Goal: Task Accomplishment & Management: Complete application form

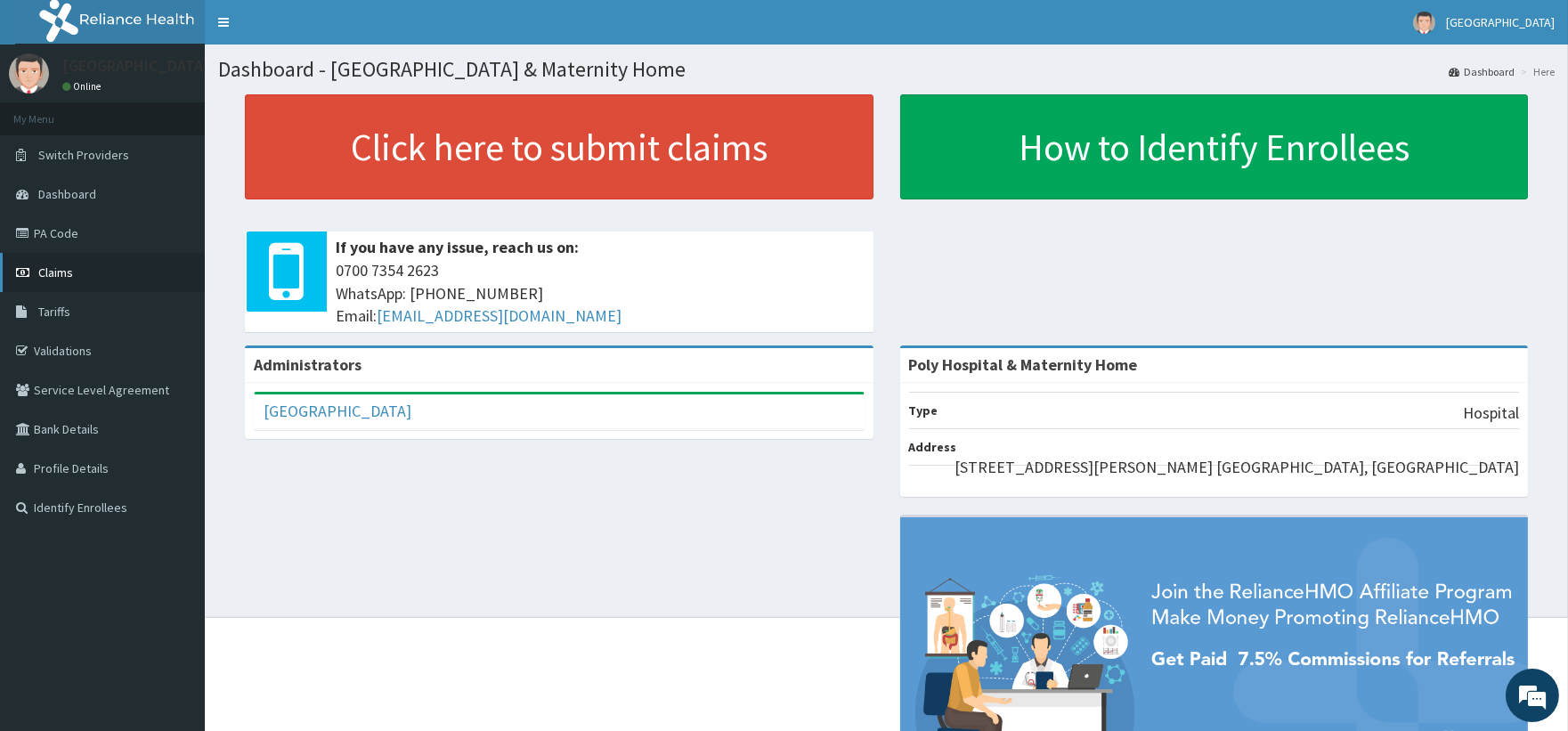
click at [68, 276] on span "Claims" at bounding box center [56, 272] width 35 height 16
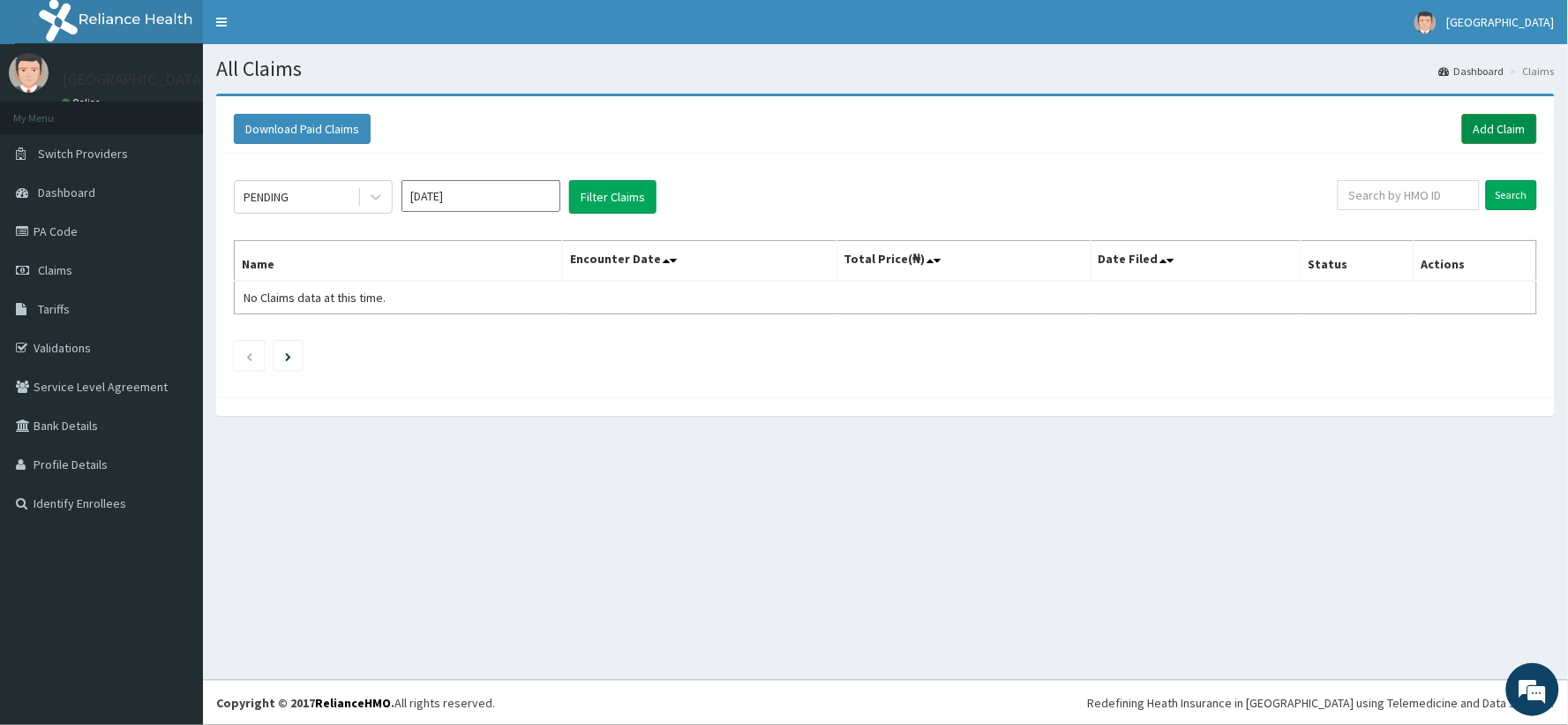
click at [1511, 138] on link "Add Claim" at bounding box center [1500, 128] width 75 height 30
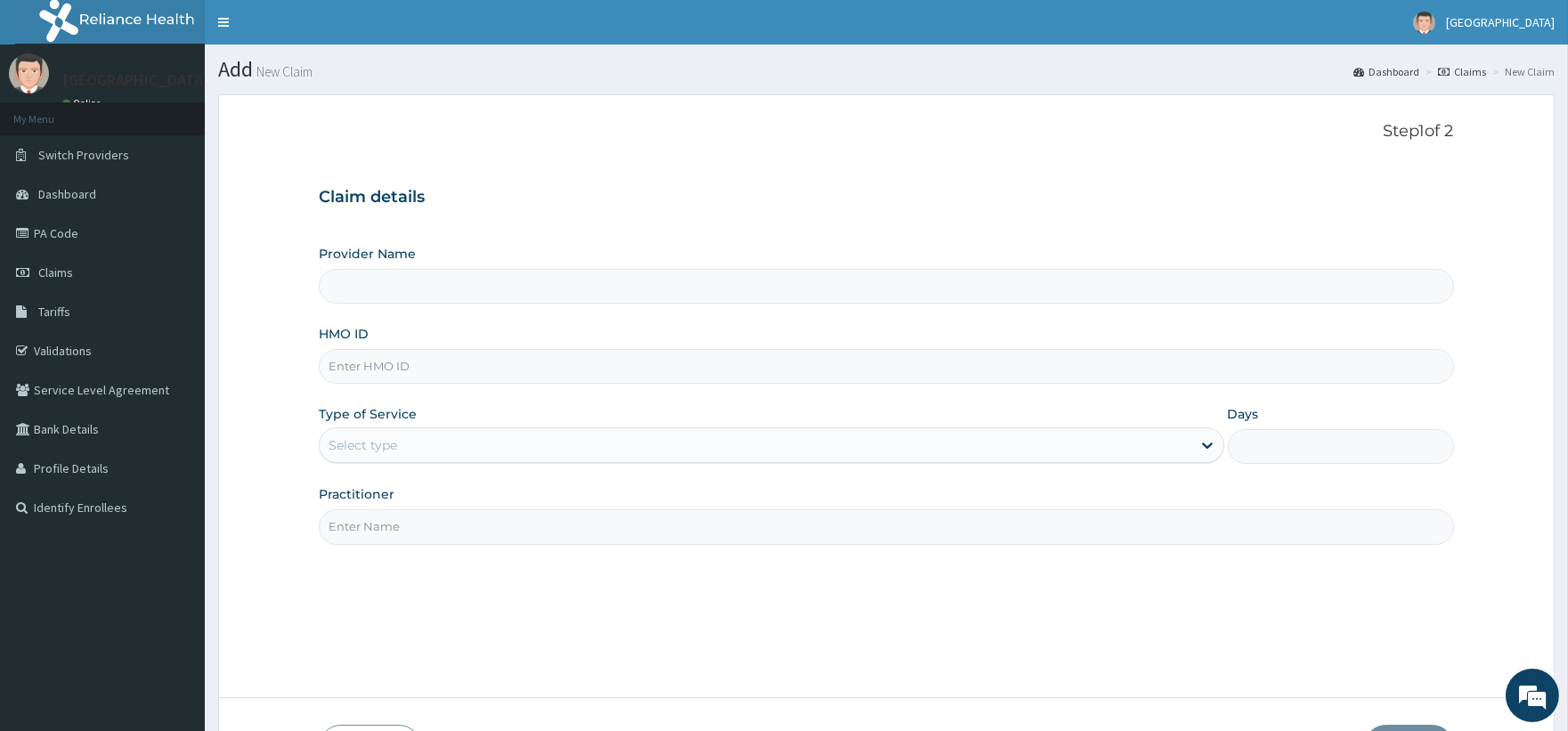
type input "Poly Hospital & Maternity Home"
click at [482, 445] on div "Select type" at bounding box center [755, 444] width 871 height 28
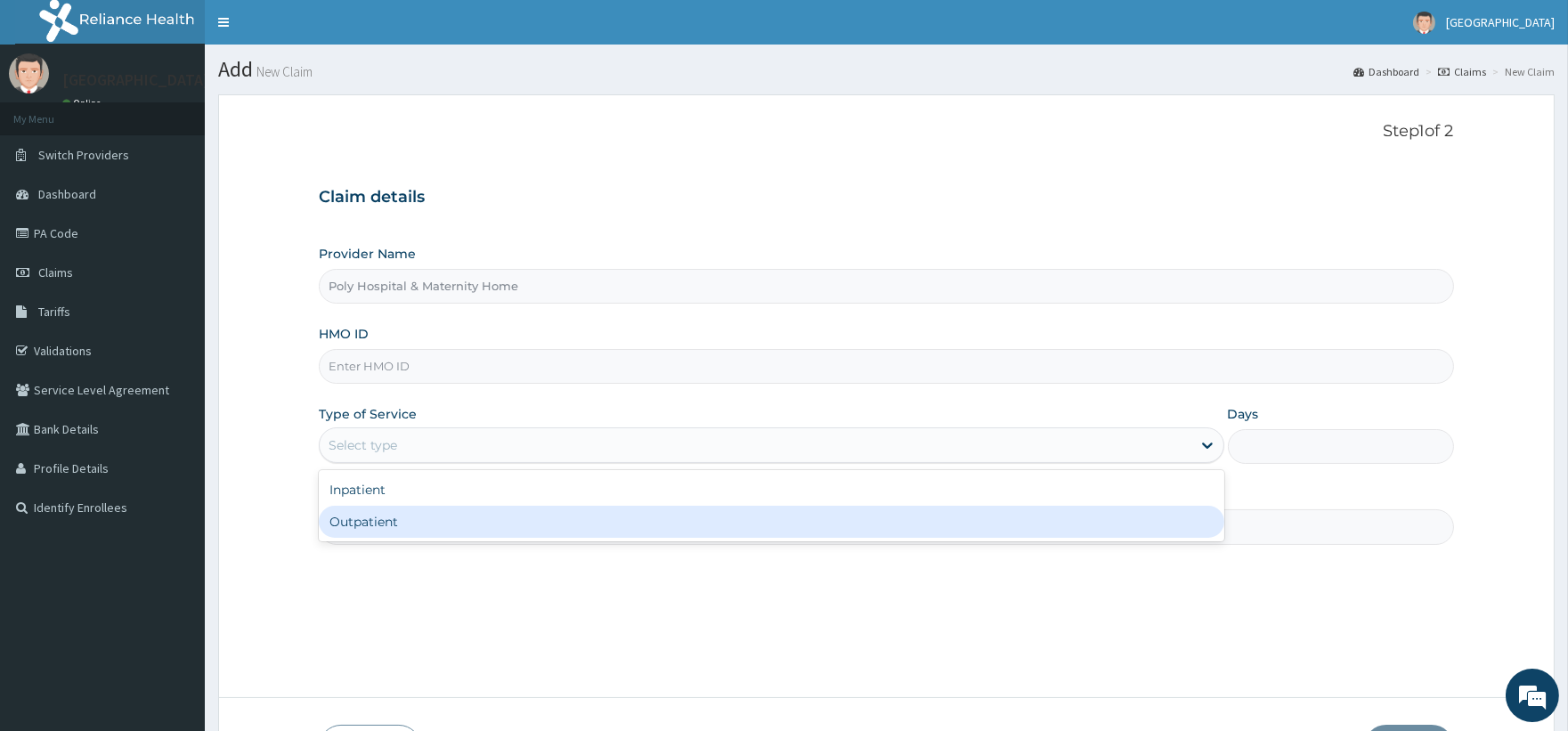
click at [455, 523] on div "Outpatient" at bounding box center [771, 522] width 905 height 32
type input "1"
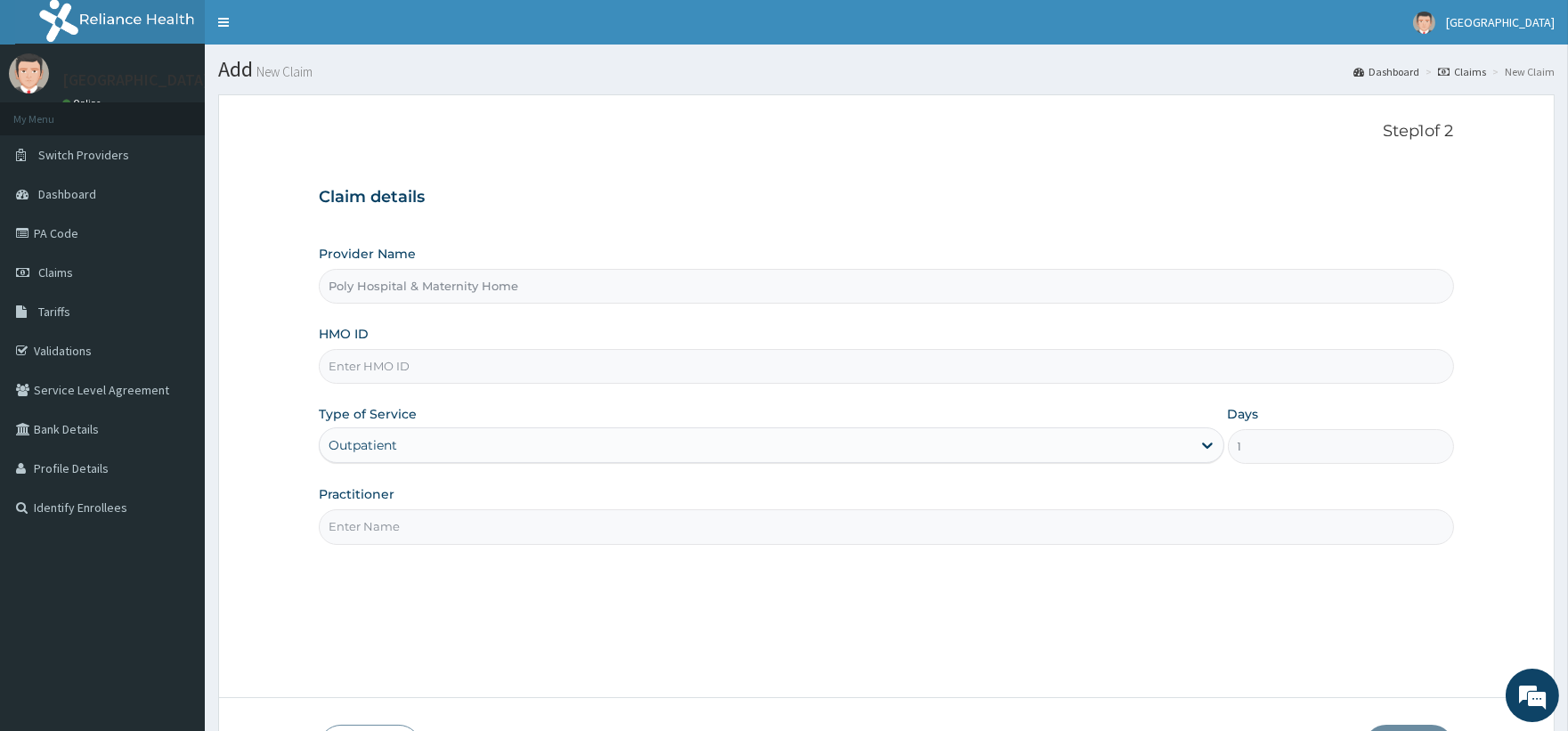
click at [1030, 530] on input "Practitioner" at bounding box center [886, 526] width 1134 height 35
type input "[PERSON_NAME]"
click at [513, 366] on input "HMO ID" at bounding box center [886, 366] width 1134 height 35
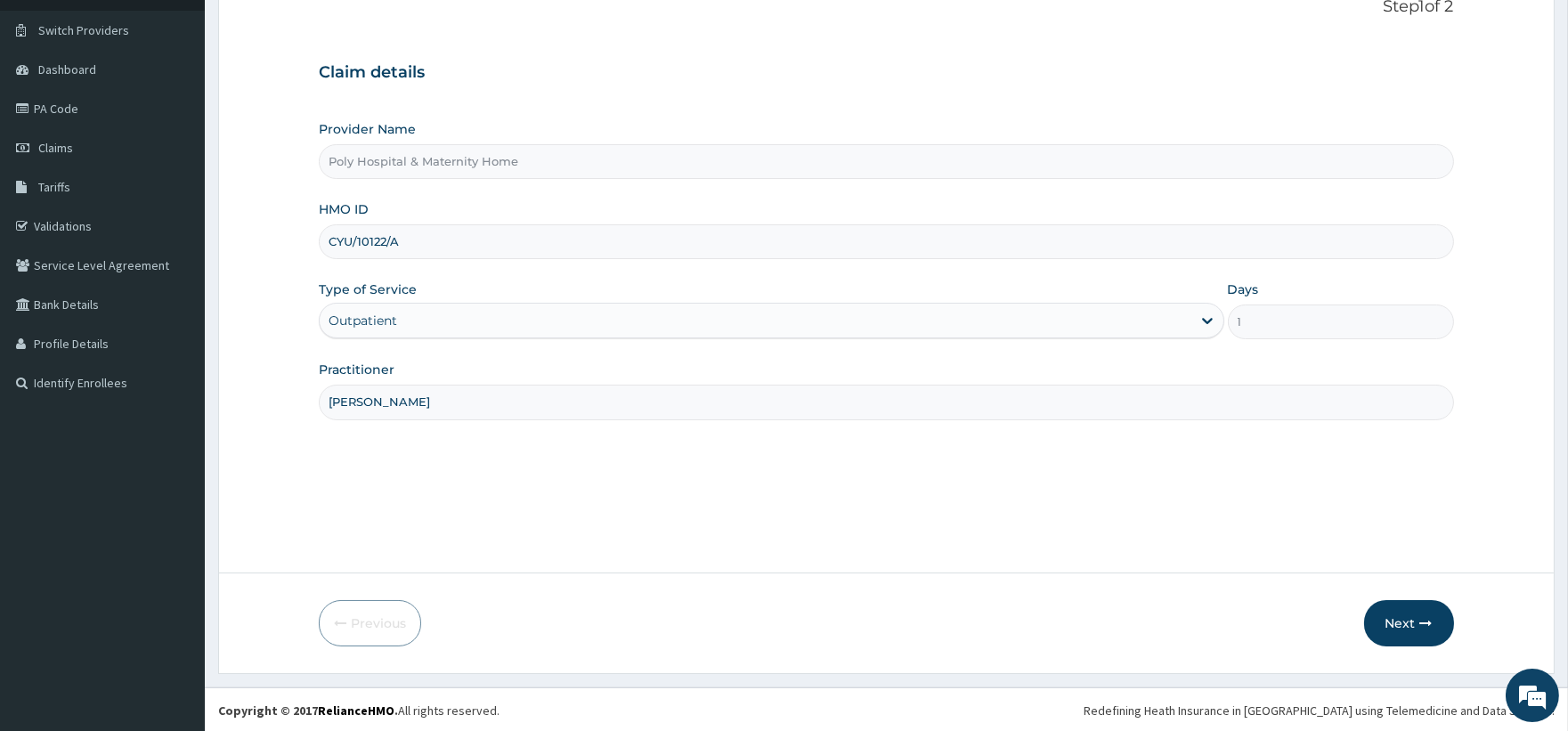
scroll to position [127, 0]
type input "CYU/10122/A"
click at [1420, 615] on icon "button" at bounding box center [1427, 622] width 13 height 13
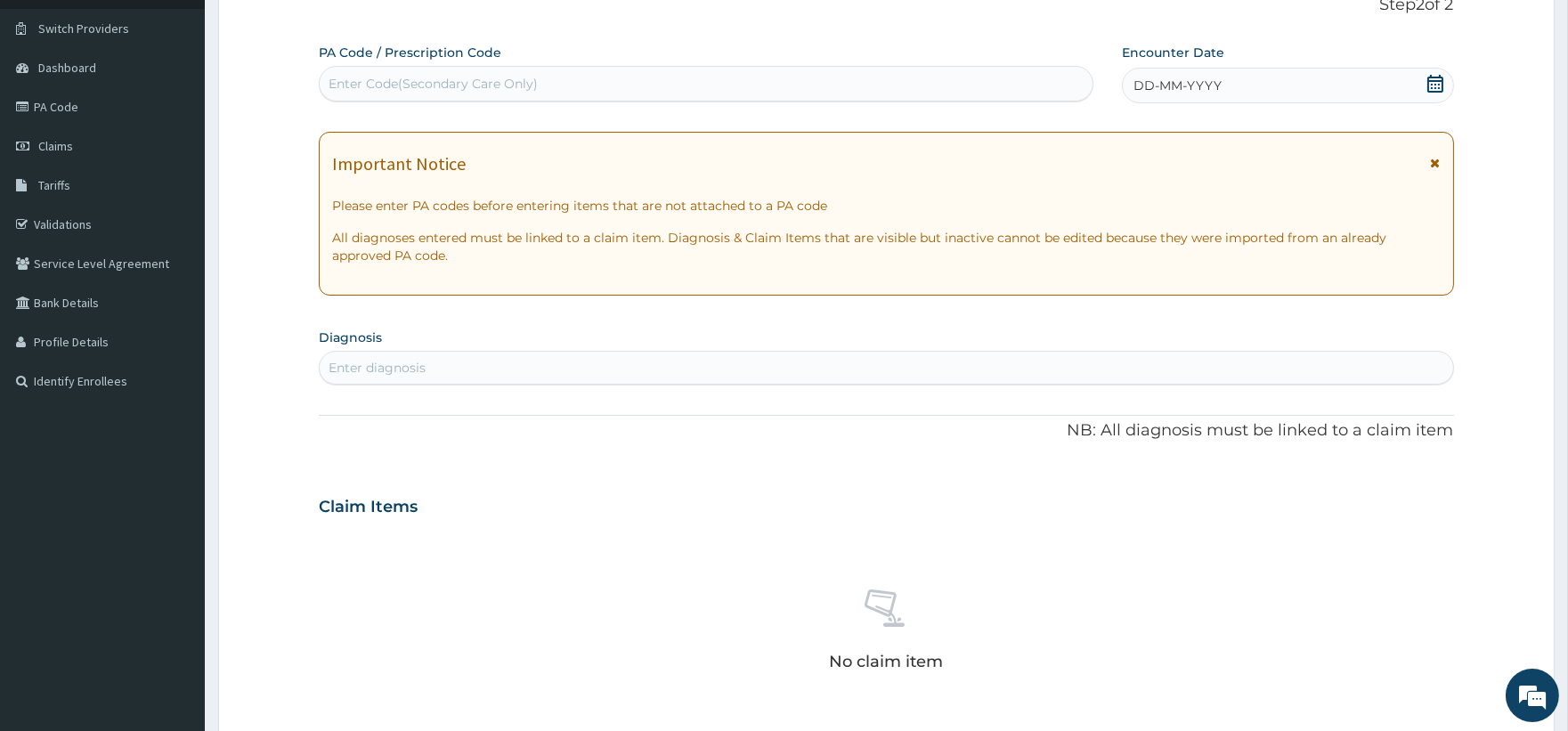
click at [1435, 158] on icon at bounding box center [1436, 163] width 10 height 13
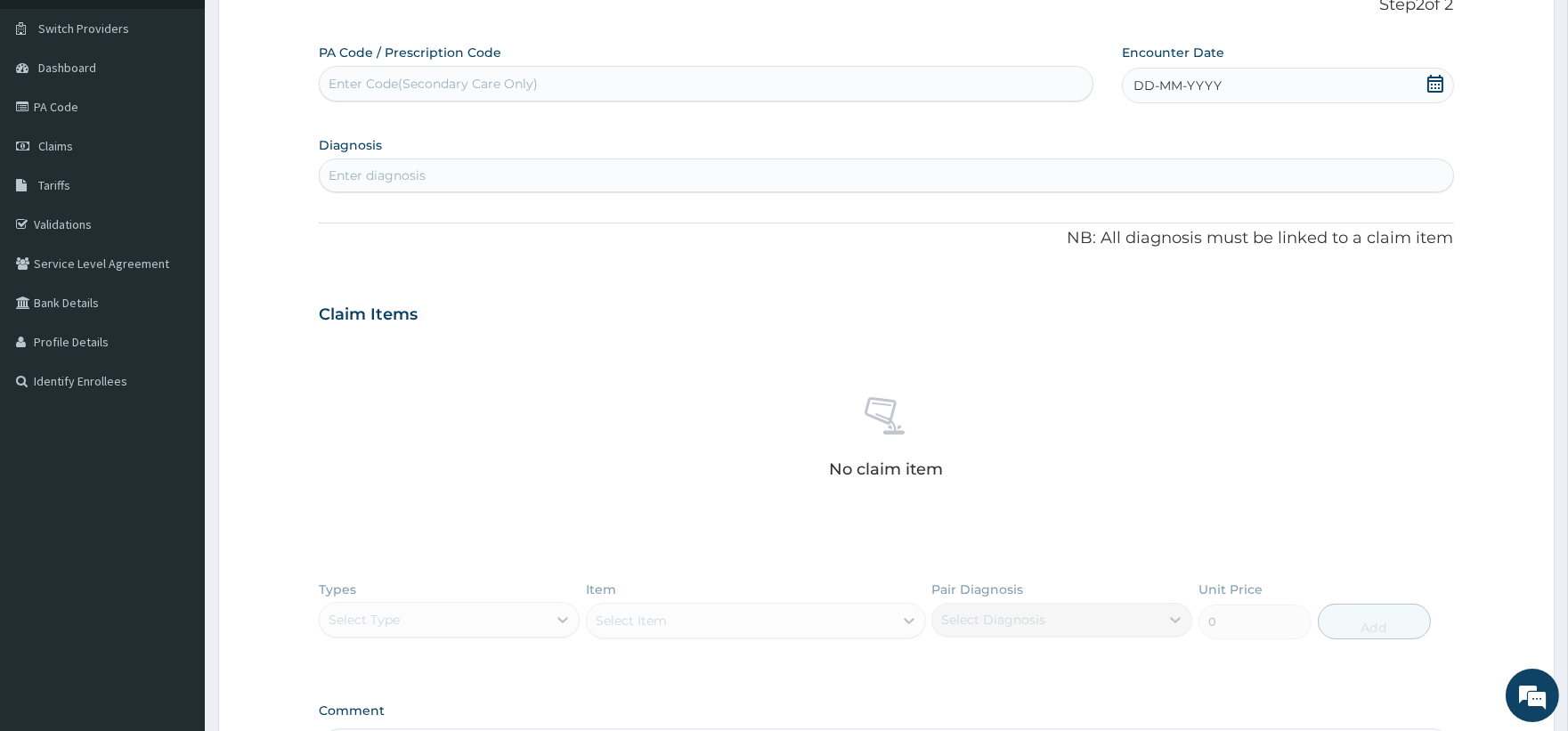
click at [1430, 89] on icon at bounding box center [1435, 83] width 17 height 17
click at [1221, 227] on div "11" at bounding box center [1222, 226] width 27 height 27
click at [639, 163] on div "Enter diagnosis" at bounding box center [886, 174] width 1133 height 28
type input "[MEDICAL_DATA]"
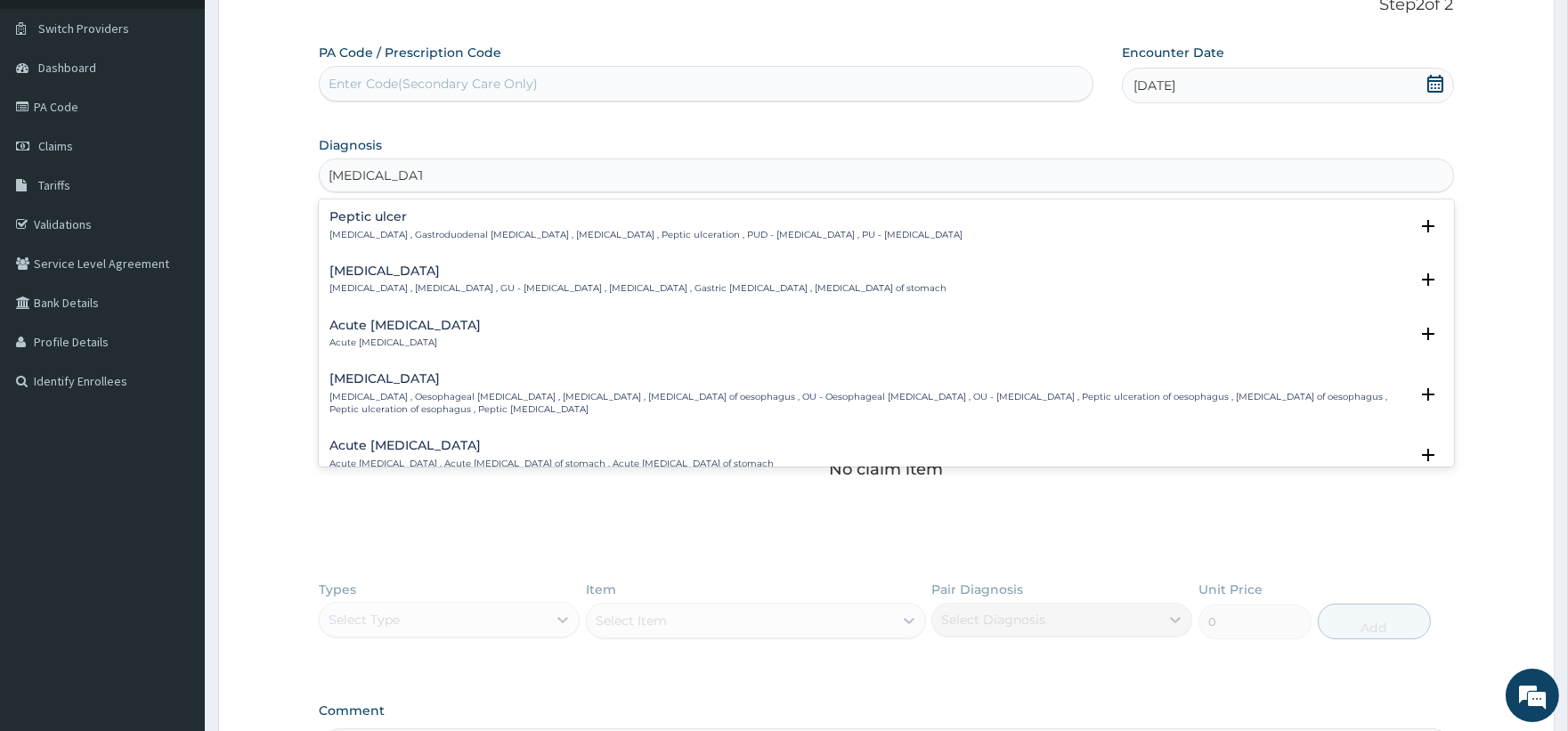
click at [456, 233] on p "[MEDICAL_DATA] , Gastroduodenal [MEDICAL_DATA] , [MEDICAL_DATA] , Peptic ulcera…" at bounding box center [646, 235] width 633 height 13
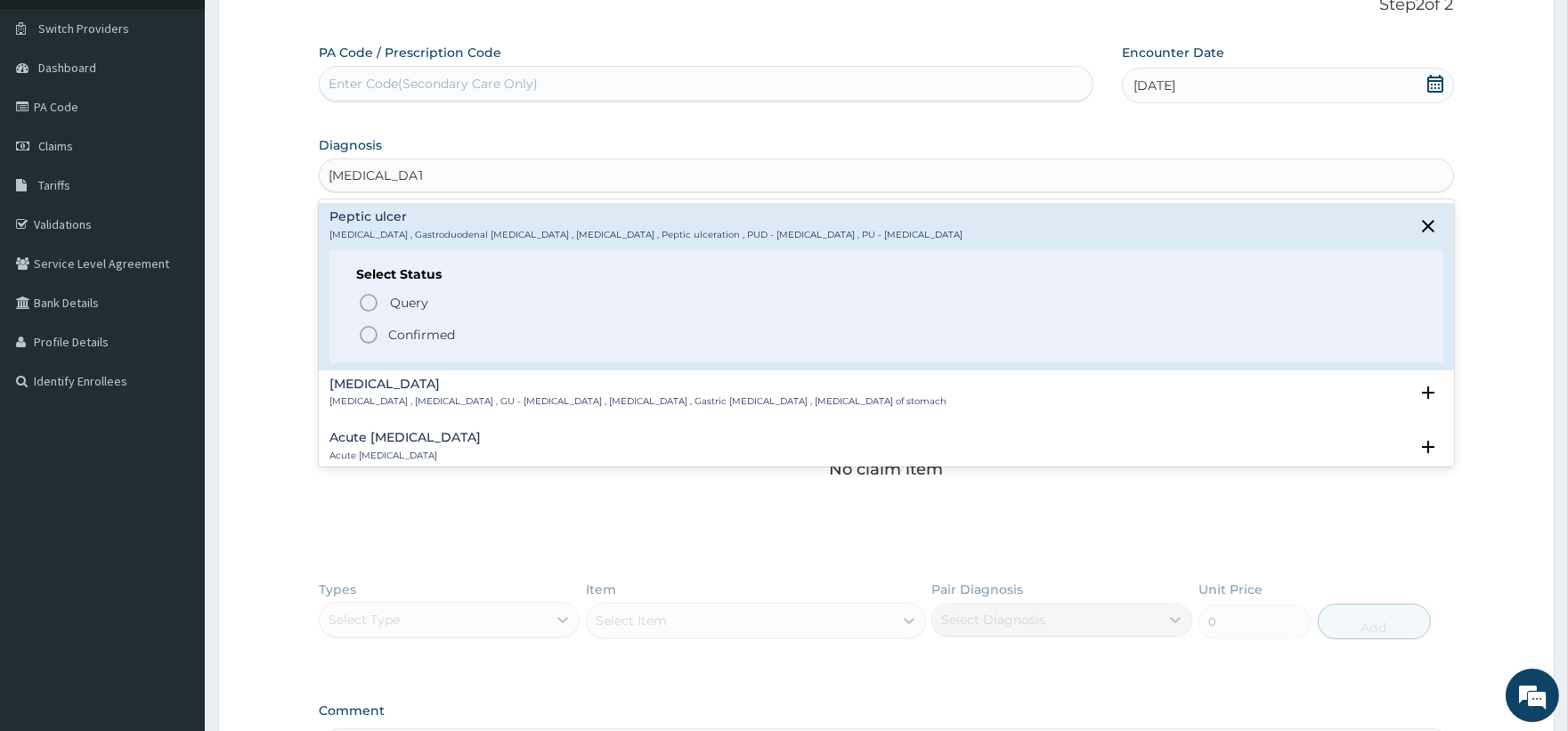
click at [420, 343] on span "Confirmed" at bounding box center [887, 334] width 1058 height 21
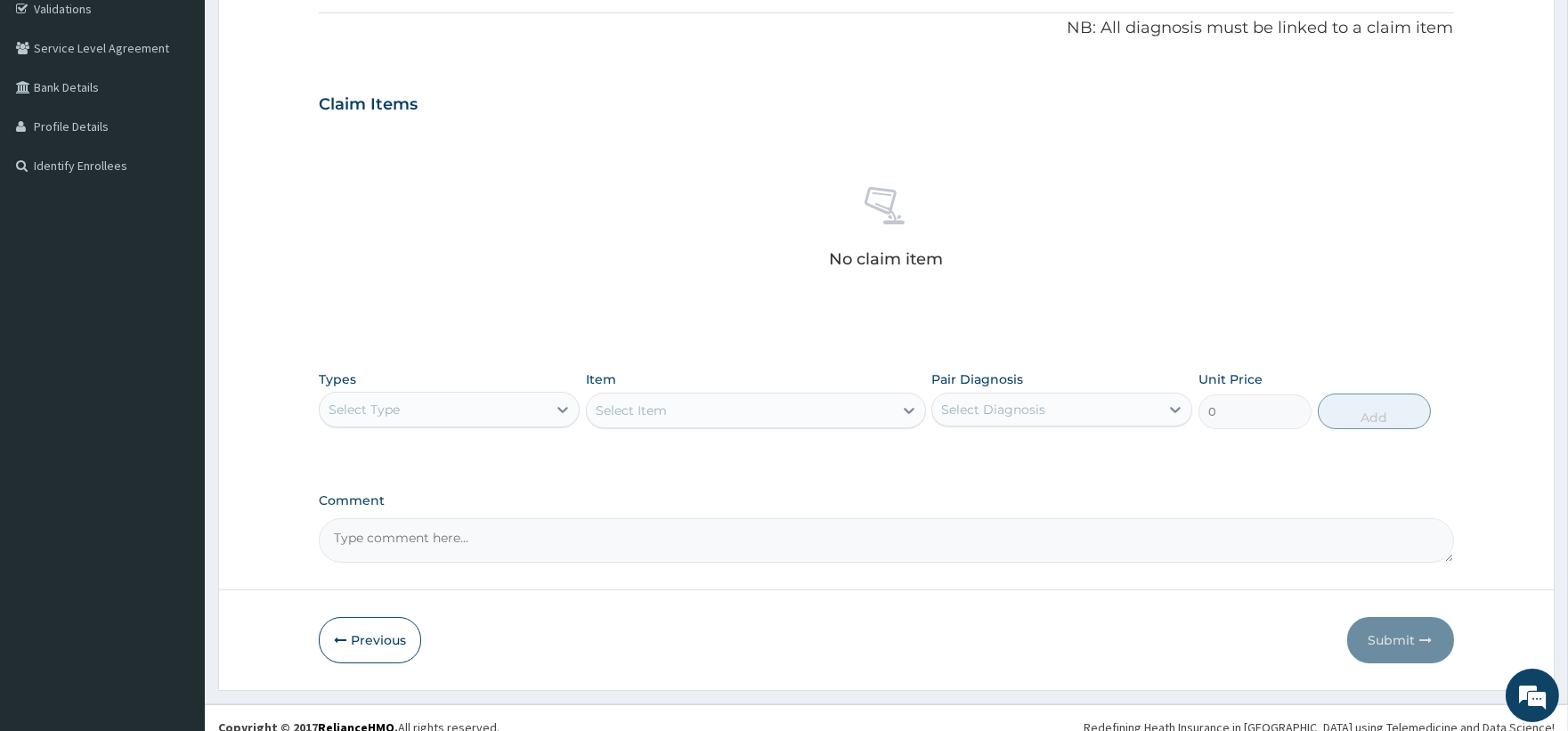
scroll to position [361, 0]
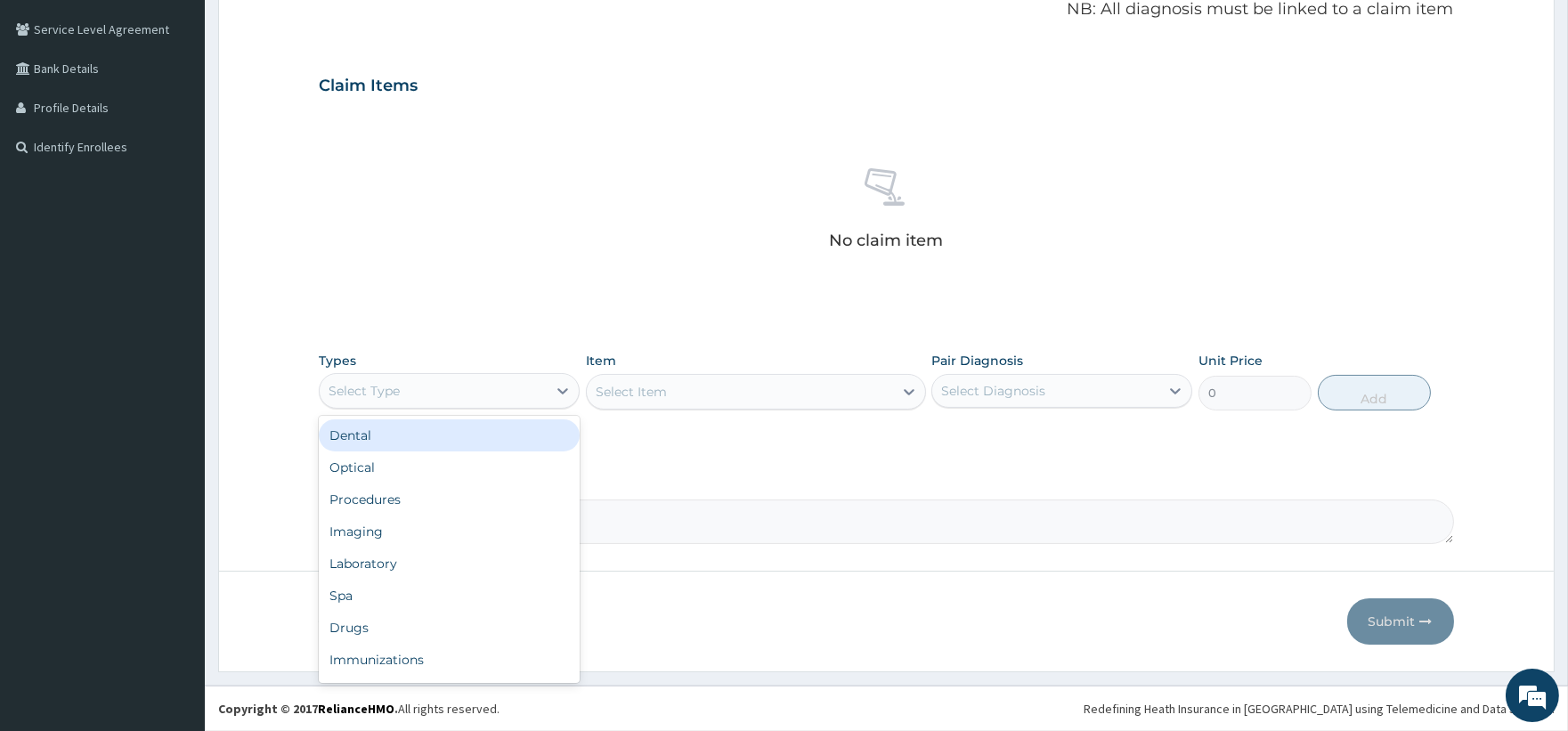
click at [460, 395] on div "Select Type" at bounding box center [433, 390] width 227 height 28
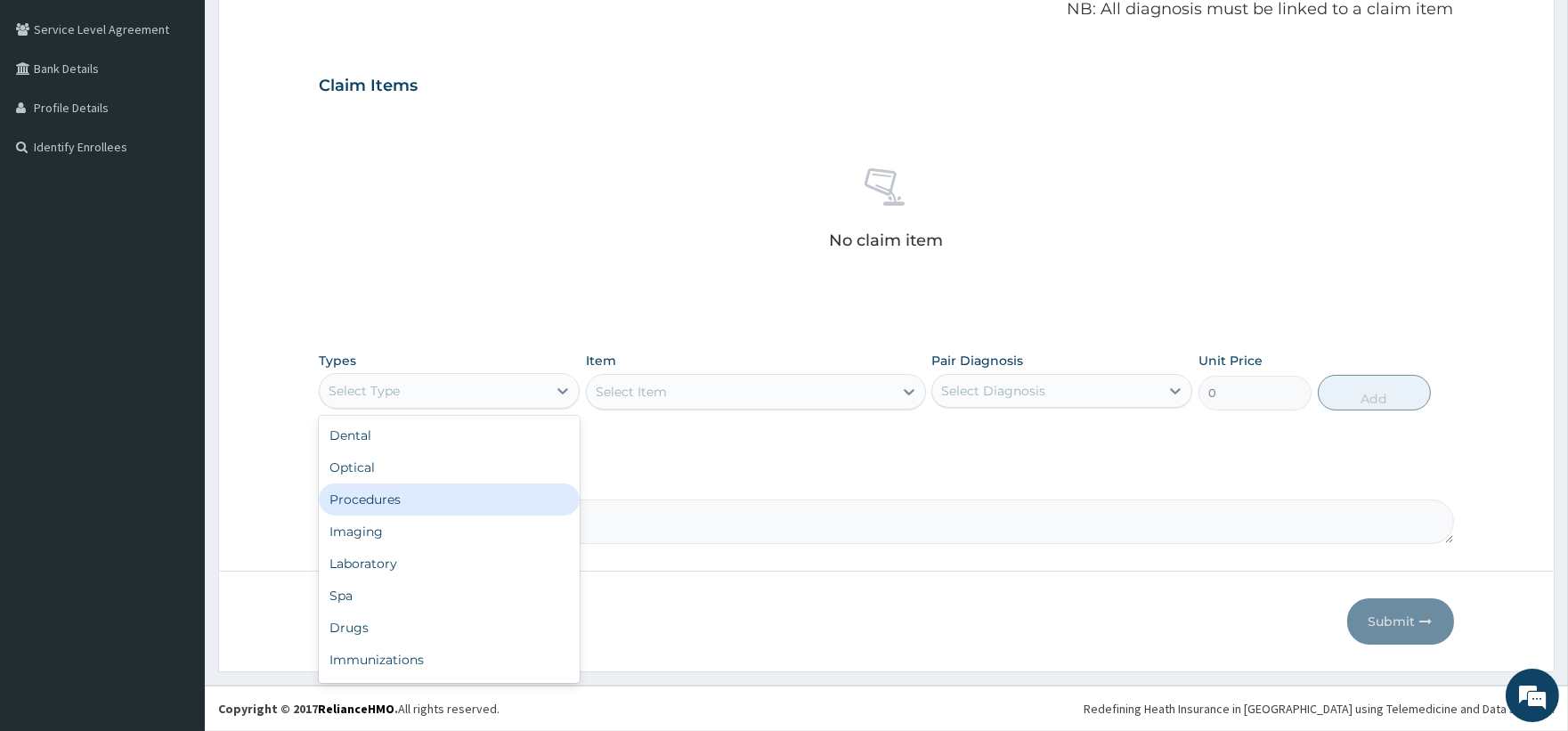
click at [437, 492] on div "Procedures" at bounding box center [449, 499] width 261 height 32
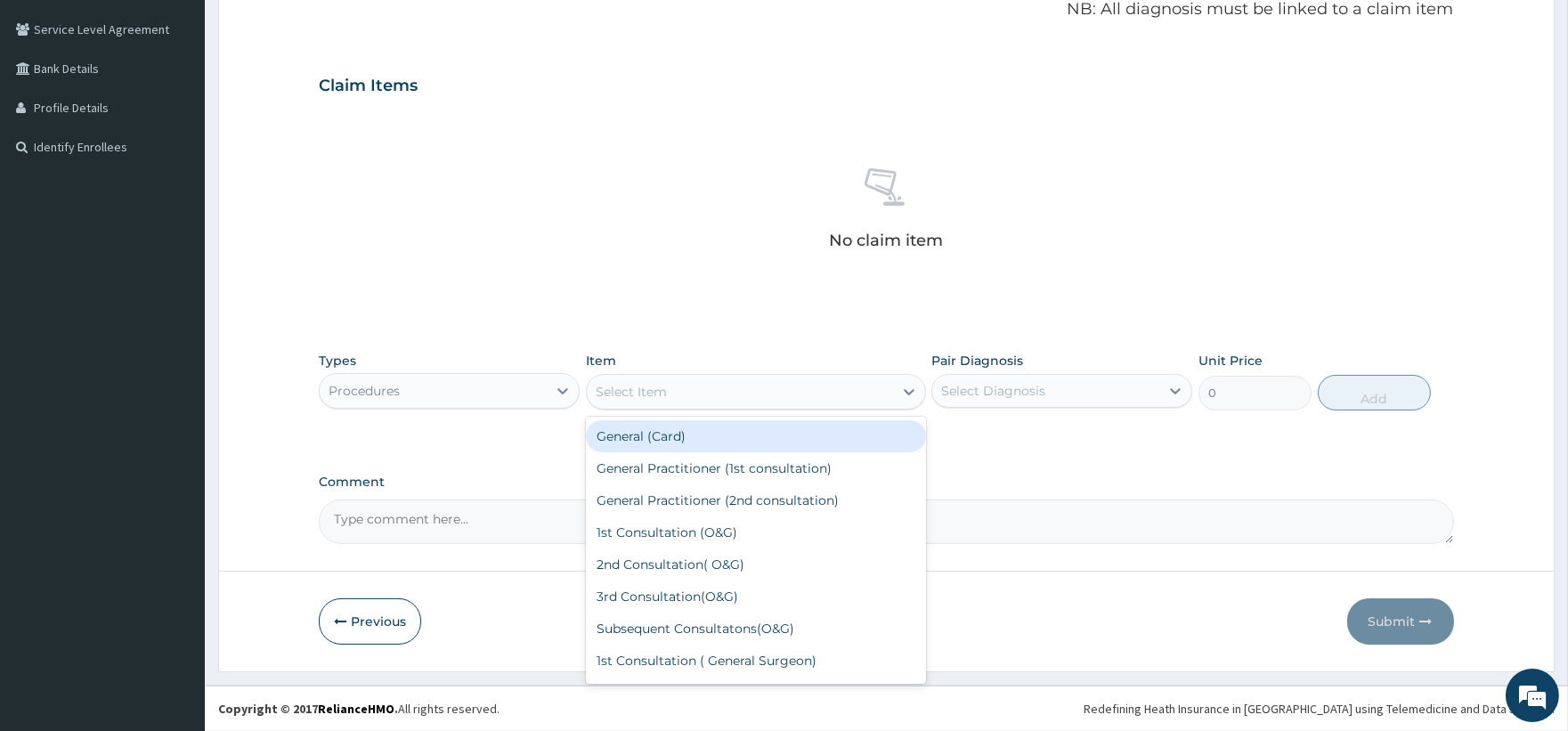
click at [678, 392] on div "Select Item" at bounding box center [739, 391] width 306 height 28
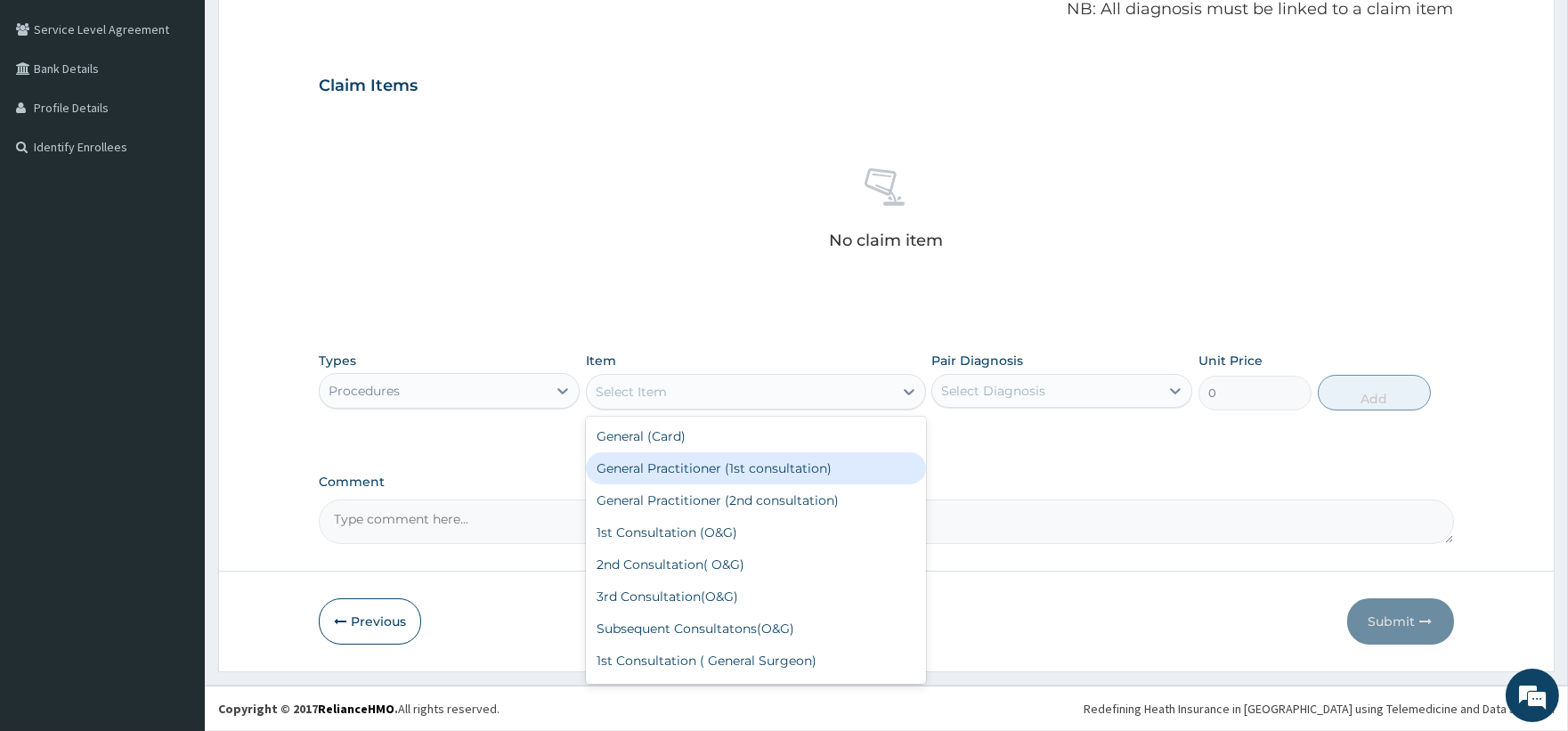
click at [687, 466] on div "General Practitioner (1st consultation)" at bounding box center [756, 467] width 340 height 32
type input "1500"
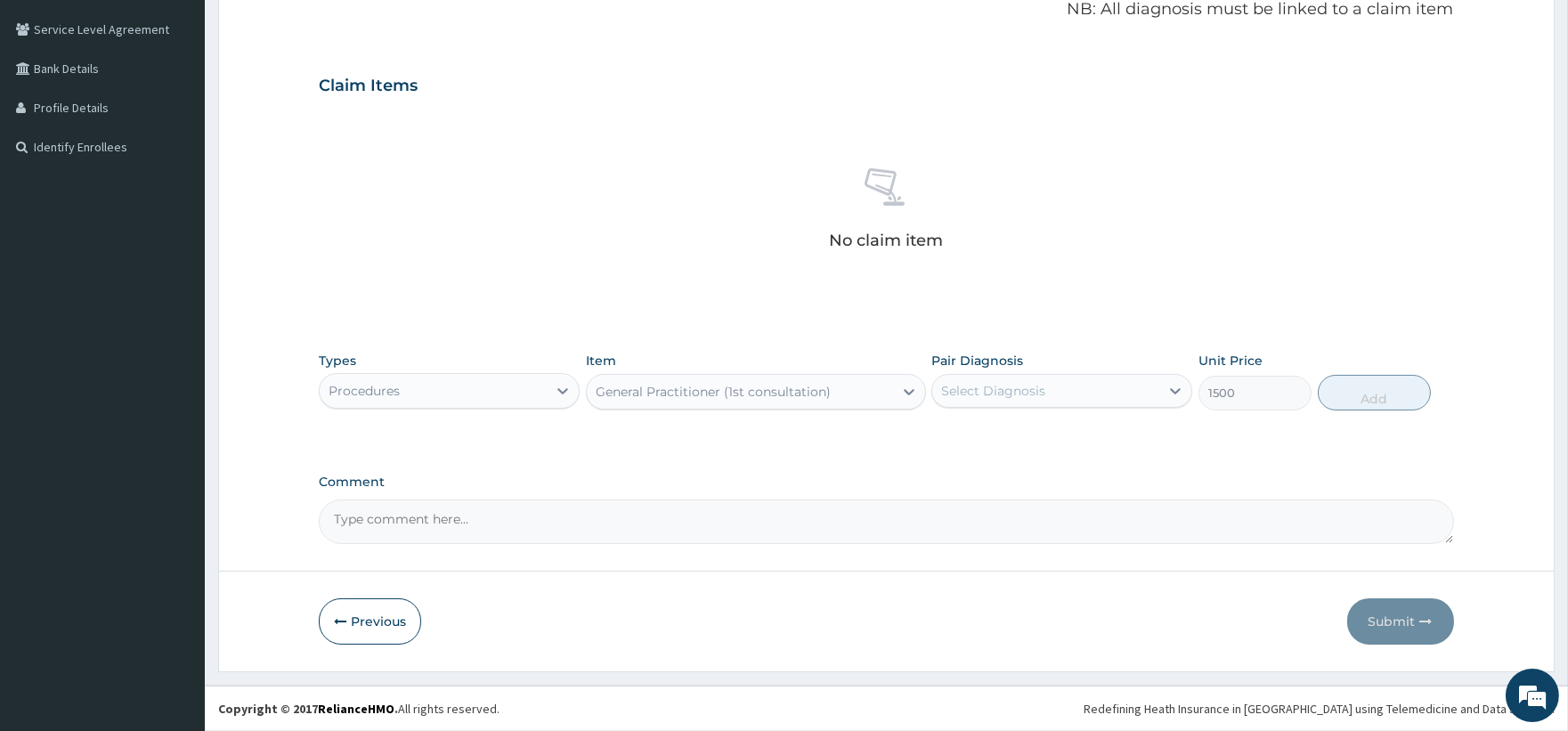
click at [1030, 377] on div "Select Diagnosis" at bounding box center [1045, 390] width 227 height 28
click at [1030, 427] on label "Peptic ulcer" at bounding box center [999, 433] width 77 height 17
checkbox input "true"
click at [1375, 396] on button "Add" at bounding box center [1374, 392] width 113 height 36
type input "0"
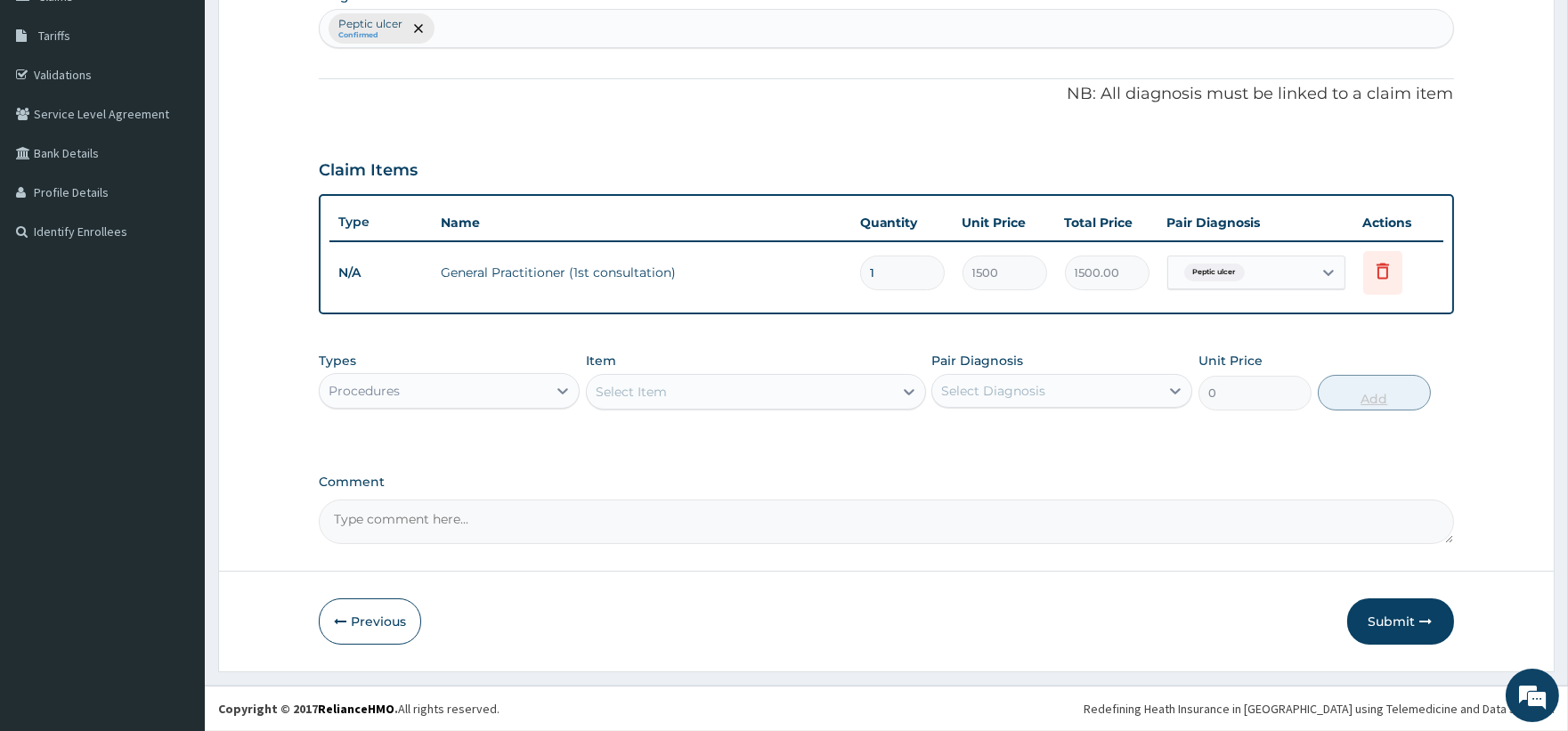
scroll to position [274, 0]
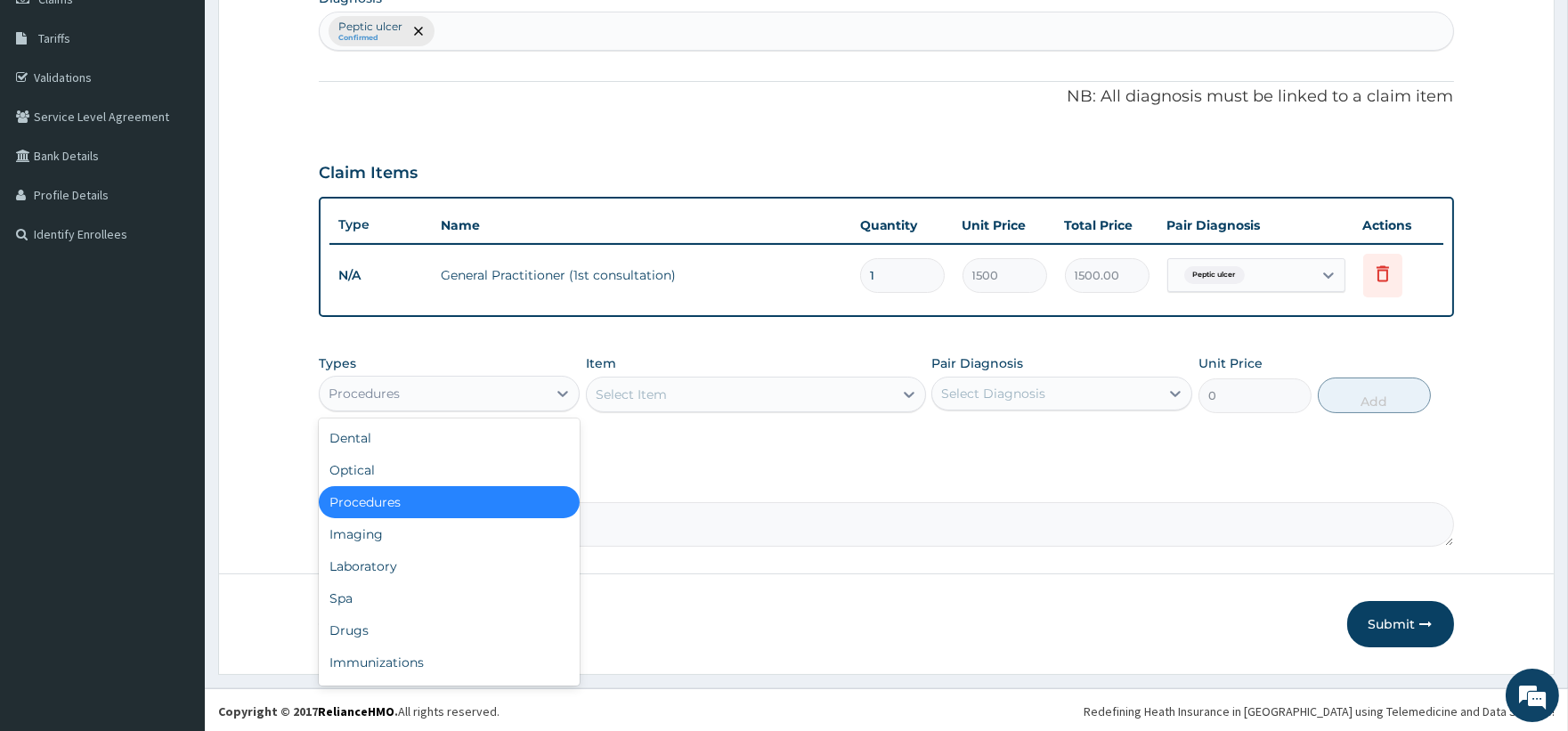
click at [366, 393] on div "Procedures" at bounding box center [365, 393] width 72 height 17
click at [401, 624] on div "Drugs" at bounding box center [449, 630] width 261 height 32
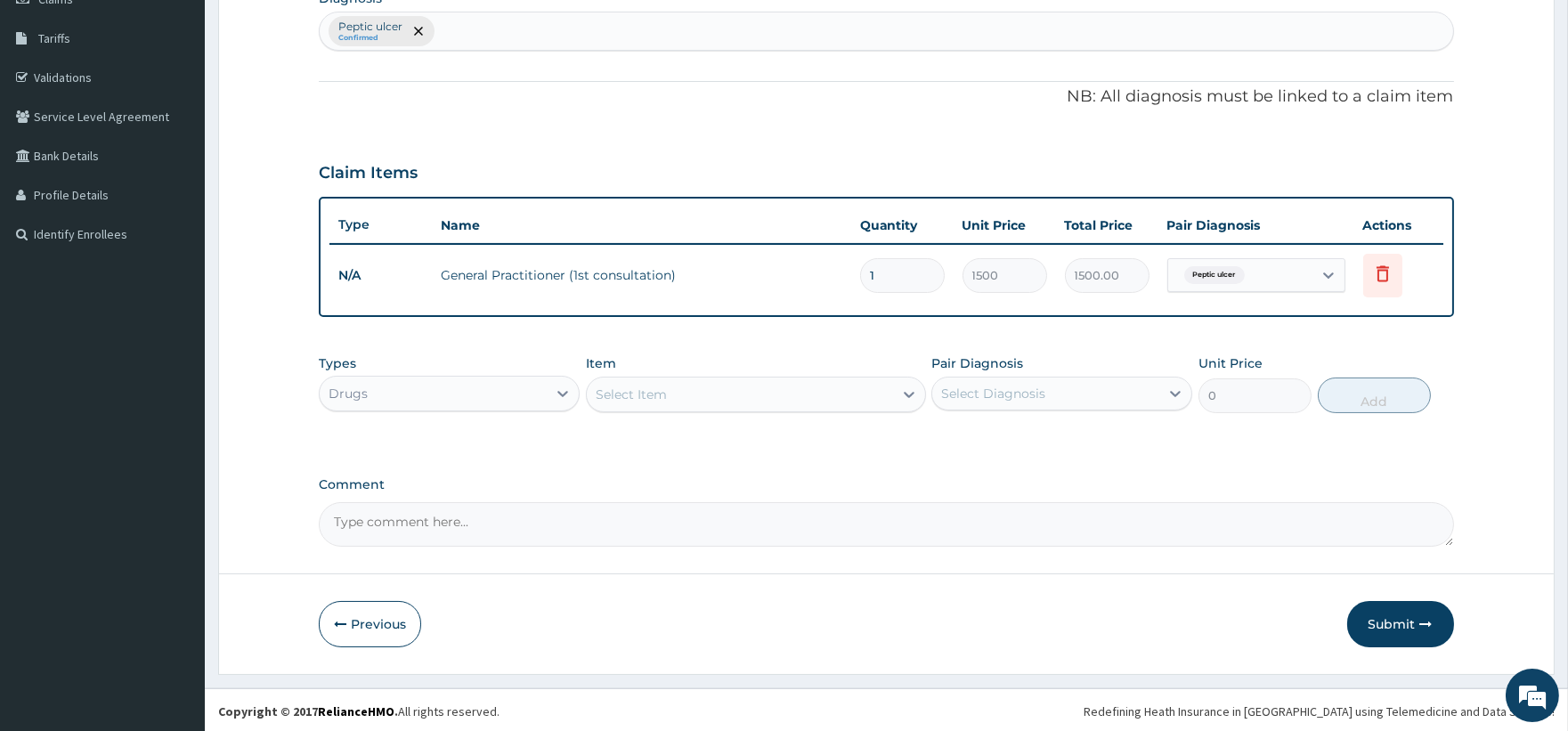
click at [736, 398] on div "Select Item" at bounding box center [739, 394] width 306 height 28
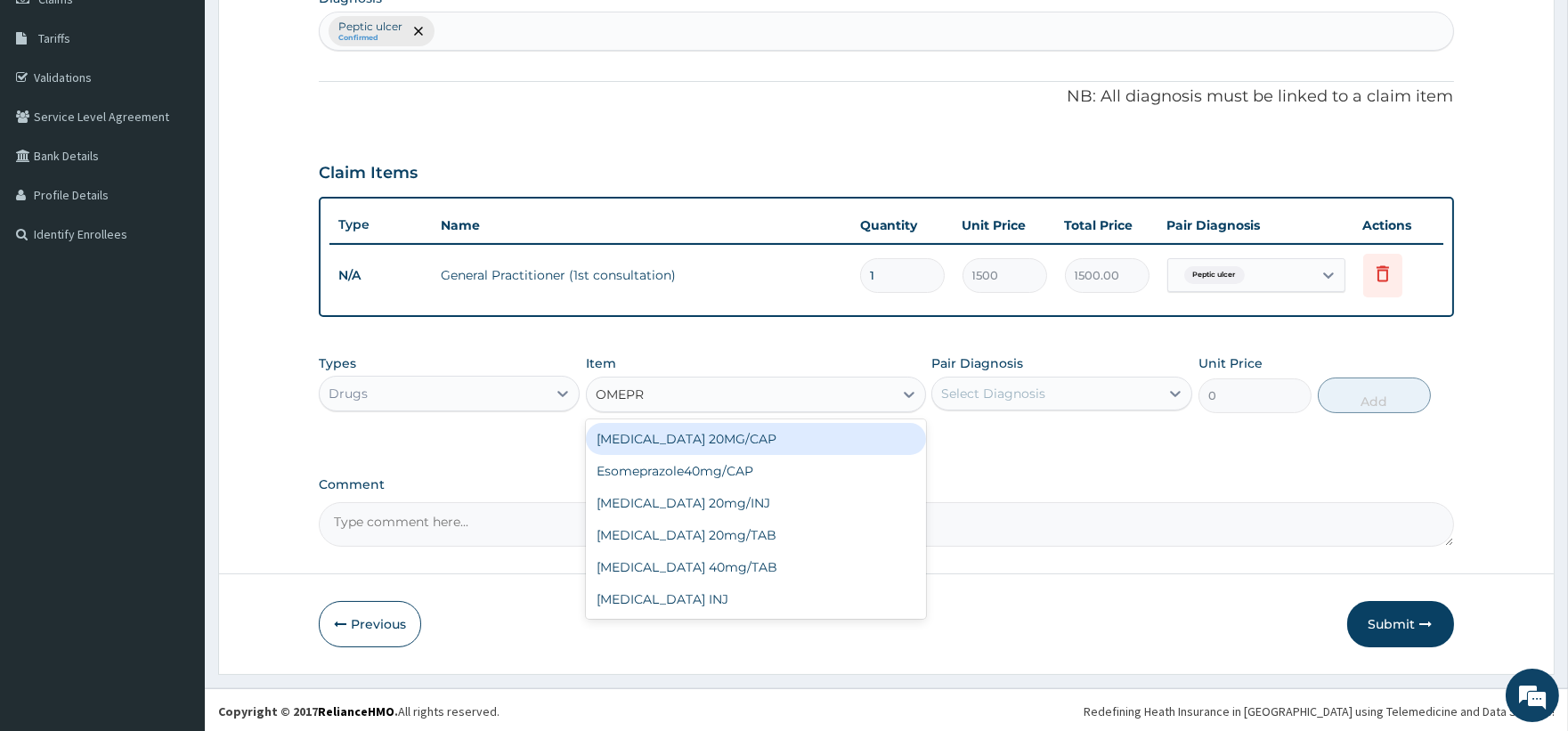
type input "OMEPRA"
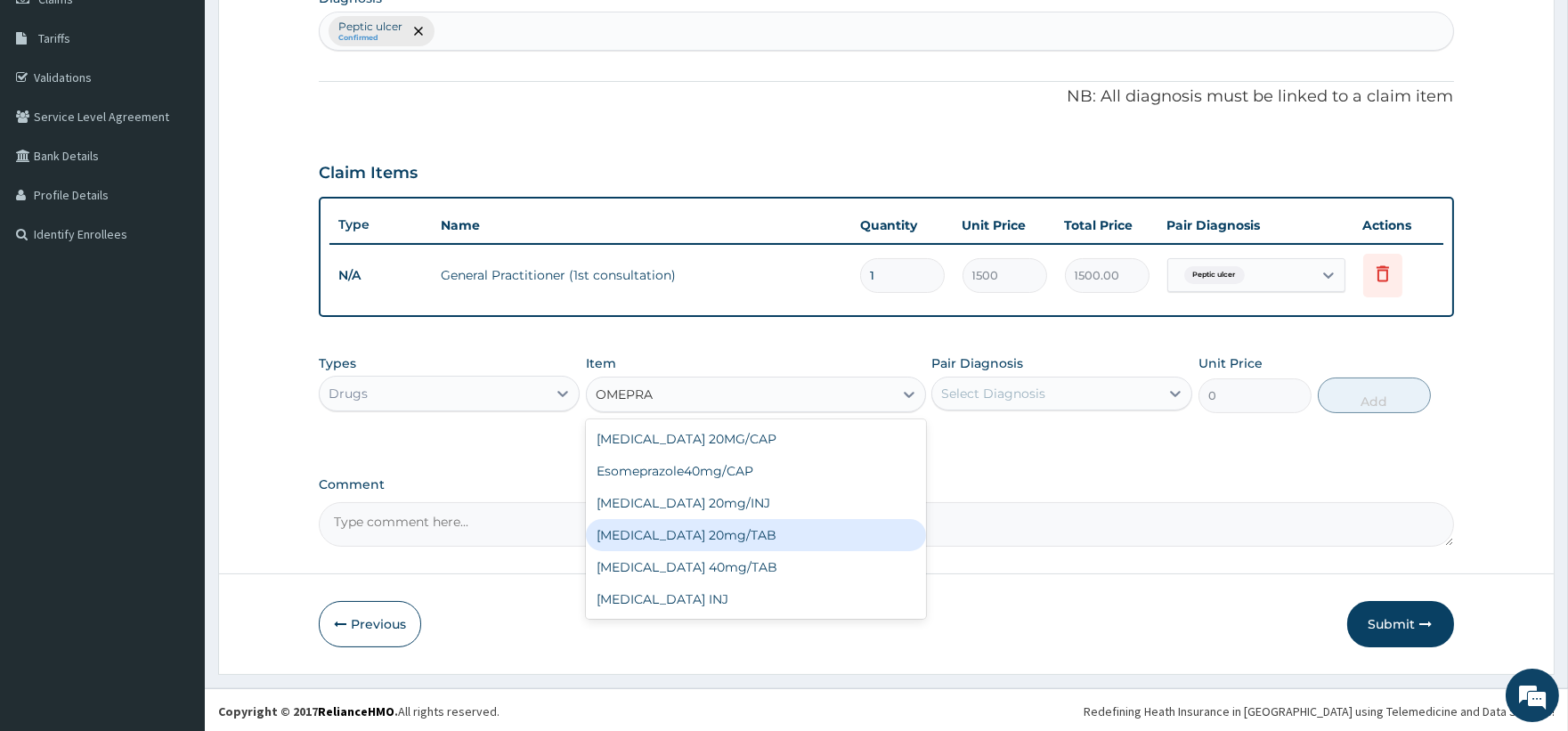
click at [737, 527] on div "[MEDICAL_DATA] 20mg/TAB" at bounding box center [756, 534] width 340 height 32
type input "78.75"
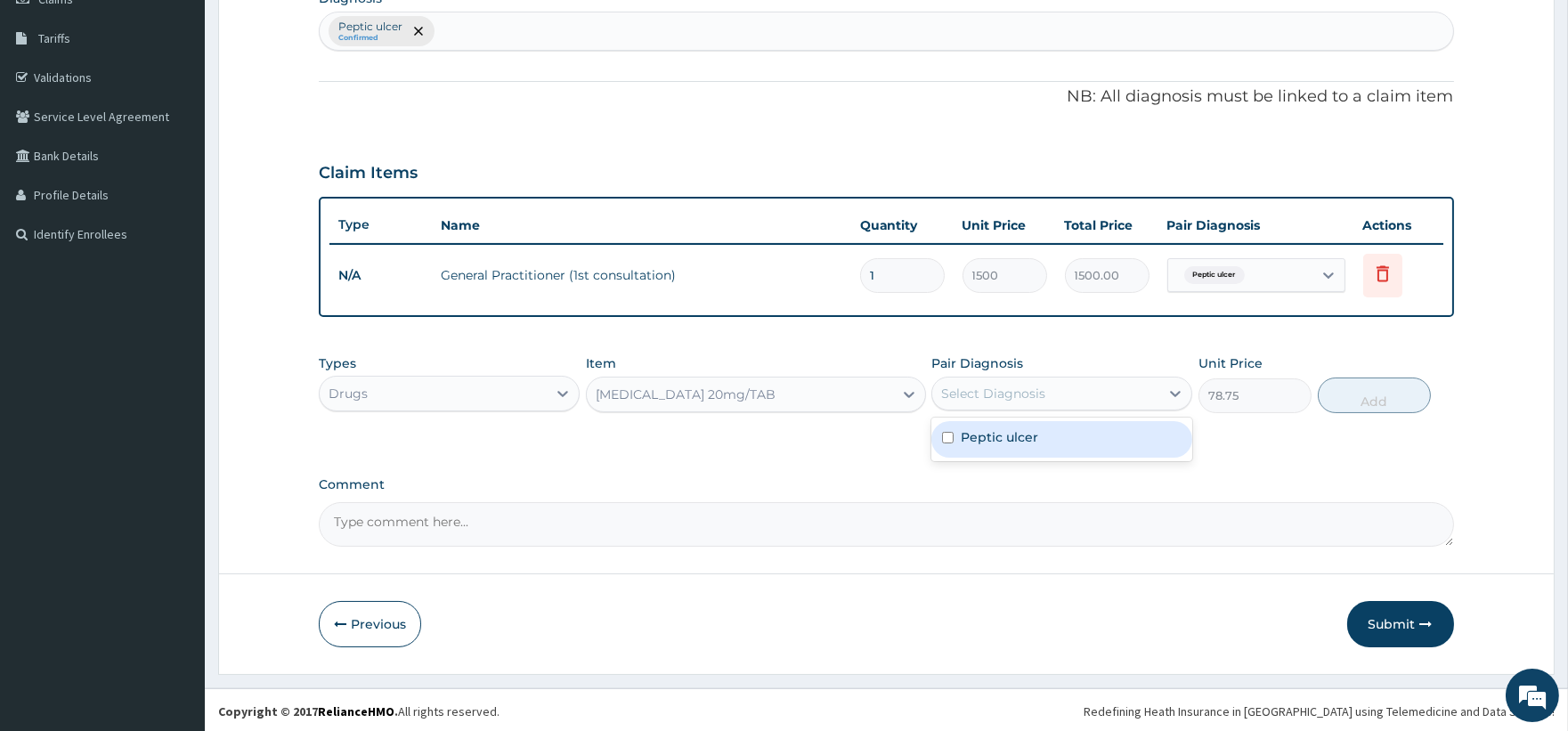
click at [1053, 389] on div "Select Diagnosis" at bounding box center [1045, 393] width 227 height 28
click at [1033, 434] on label "Peptic ulcer" at bounding box center [999, 436] width 77 height 17
checkbox input "true"
click at [1396, 390] on button "Add" at bounding box center [1374, 395] width 113 height 36
type input "0"
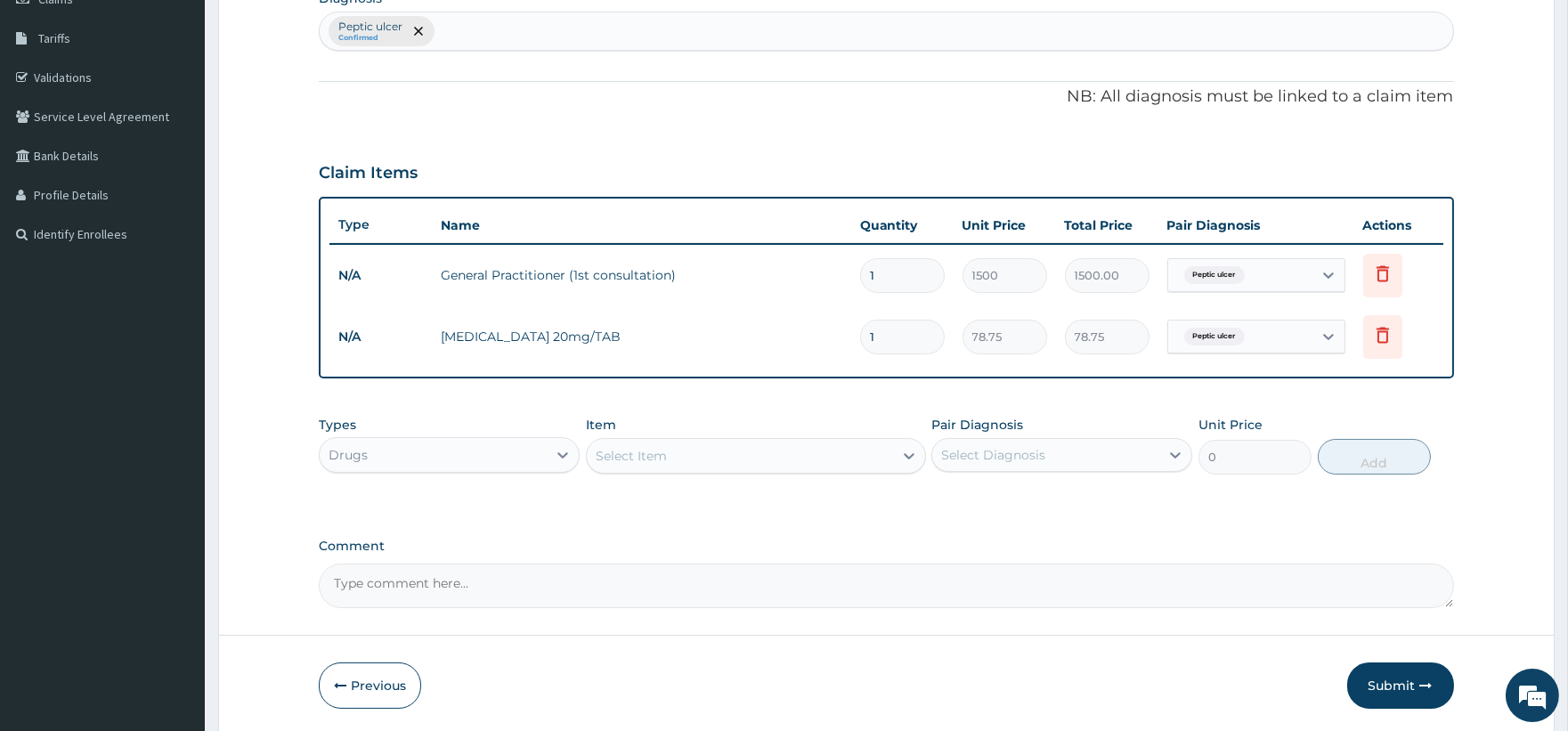
click at [763, 460] on div "Select Item" at bounding box center [739, 455] width 306 height 28
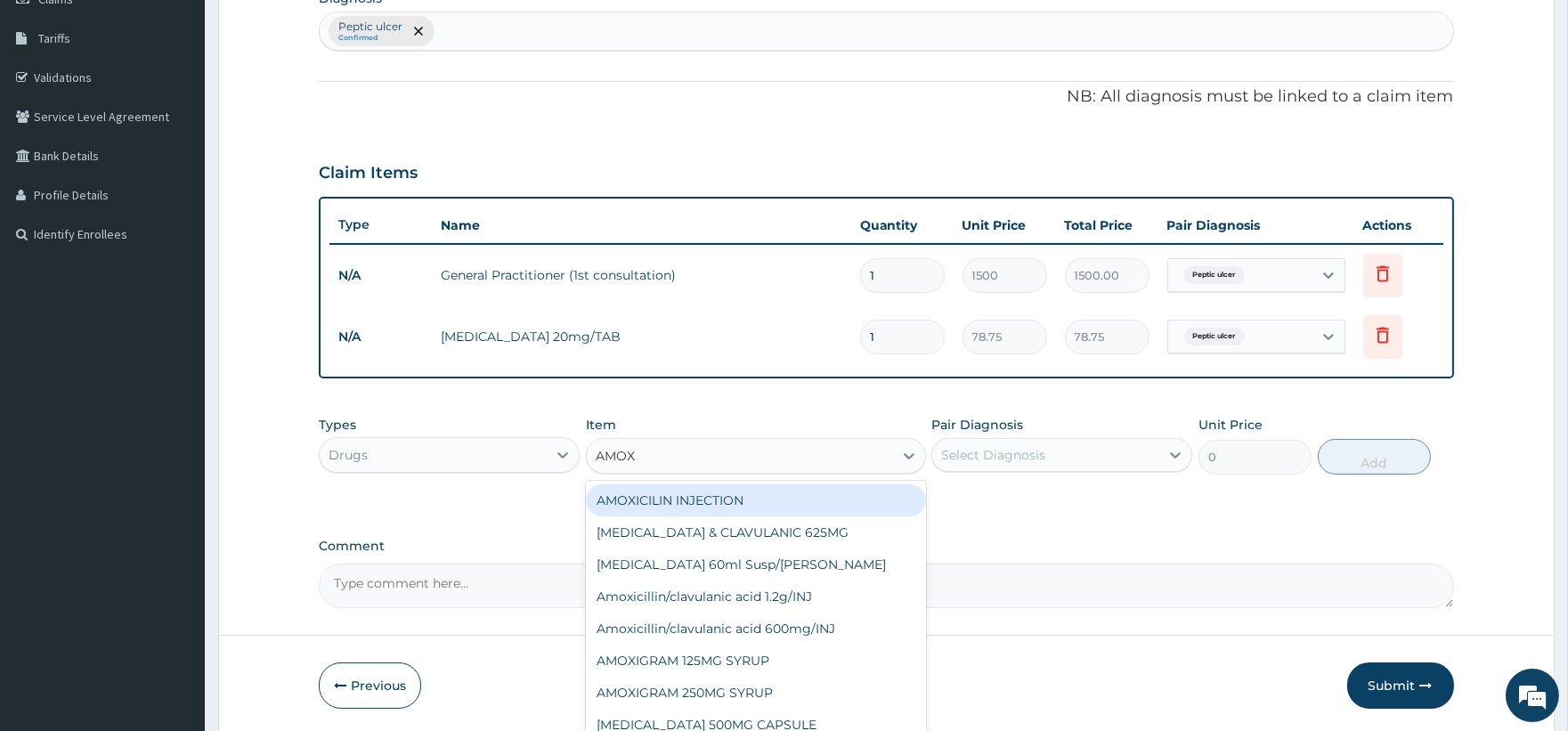
type input "AMOXY"
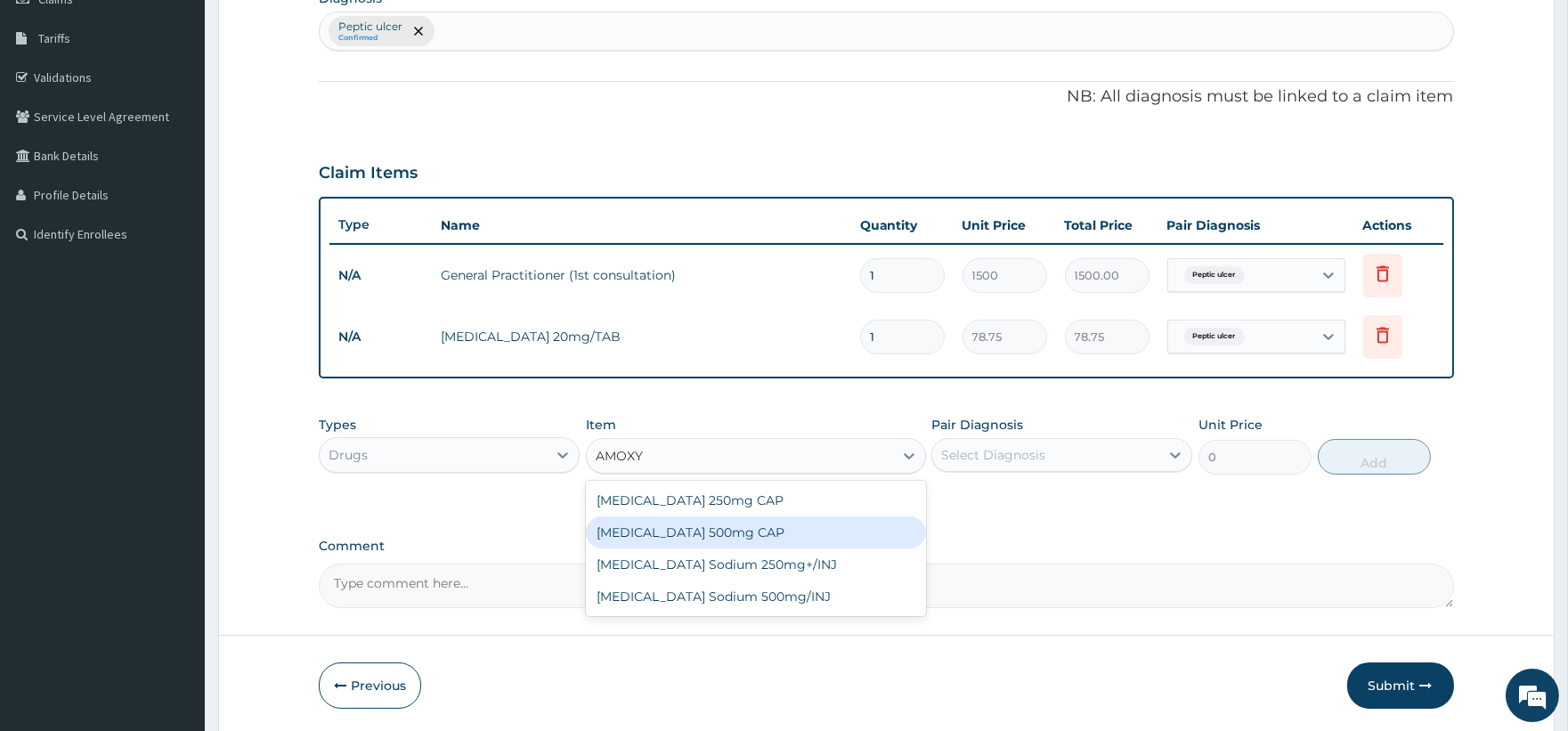
click at [740, 533] on div "[MEDICAL_DATA] 500mg CAP" at bounding box center [756, 532] width 340 height 32
type input "21"
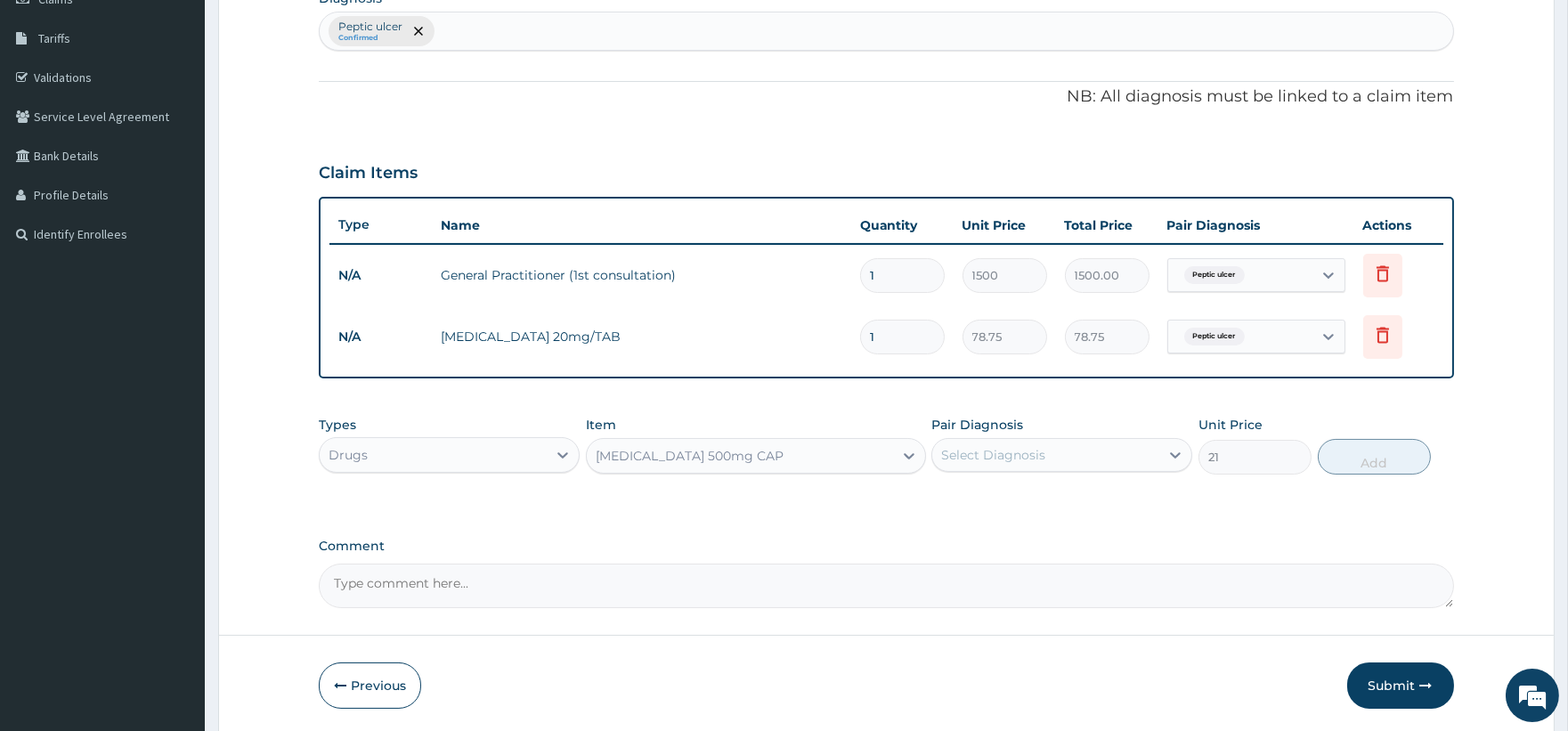
click at [794, 454] on div "[MEDICAL_DATA] 500mg CAP" at bounding box center [739, 455] width 306 height 28
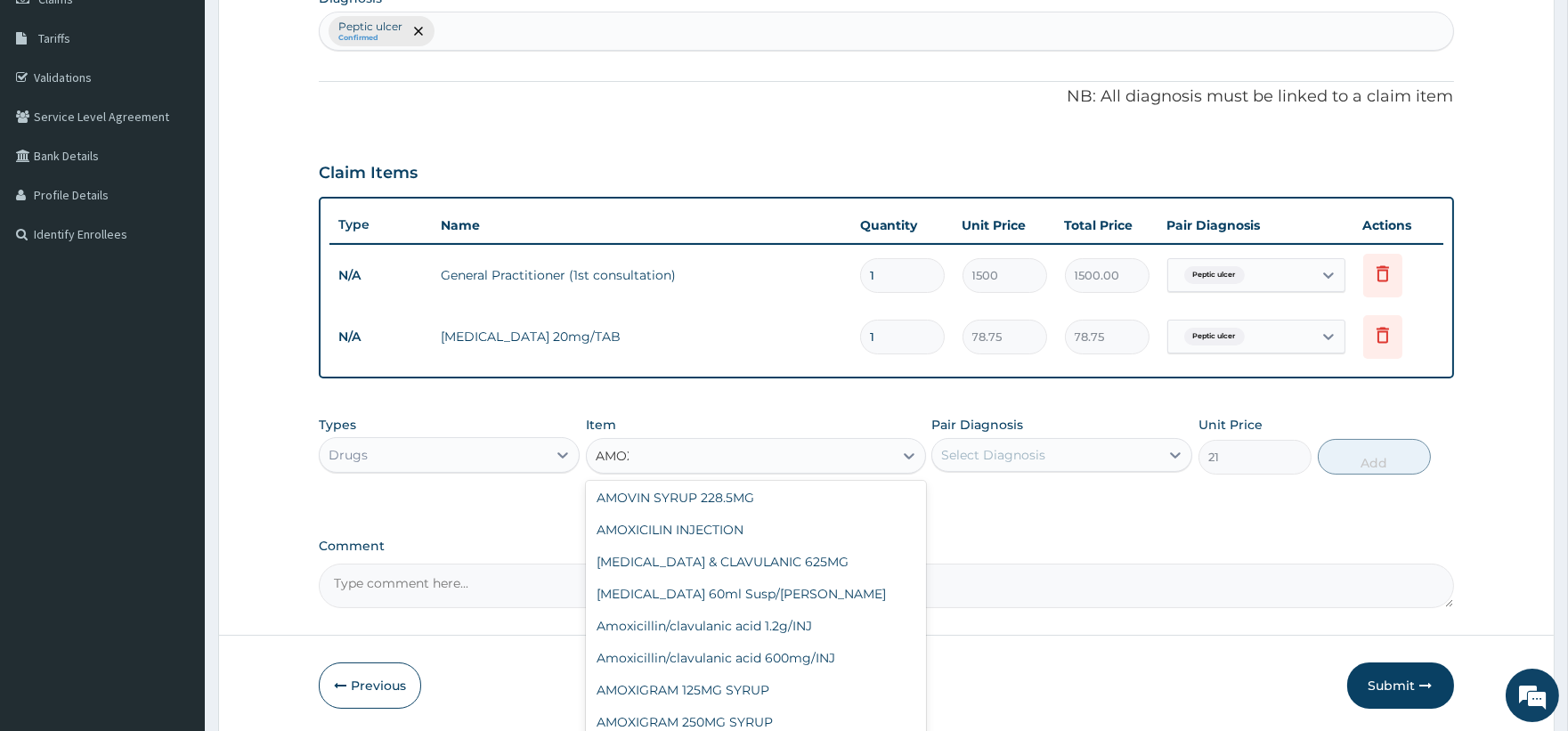
type input "AMOXI"
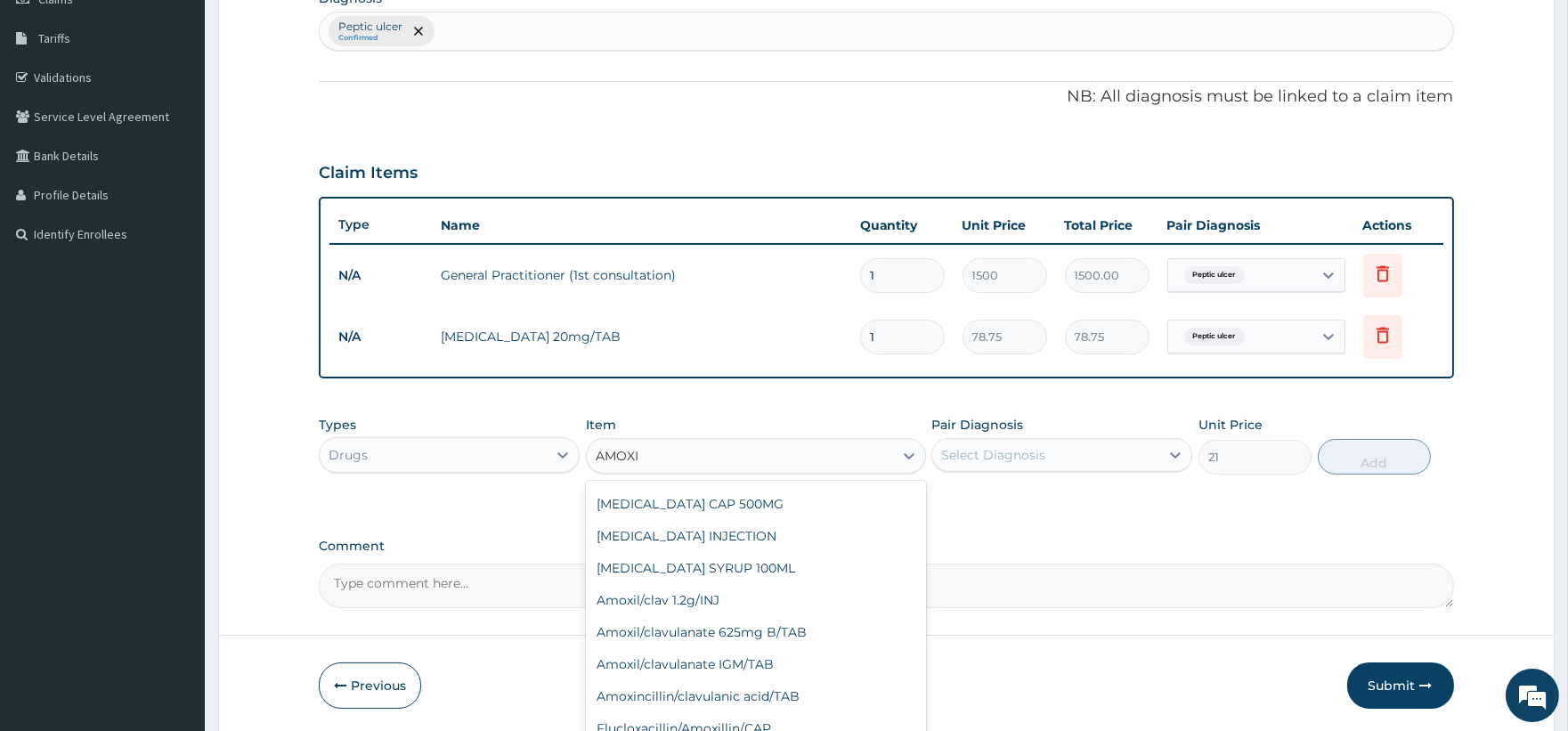
scroll to position [283, 0]
click at [736, 494] on div "[MEDICAL_DATA] CAP 500MG" at bounding box center [756, 505] width 340 height 32
type input "63"
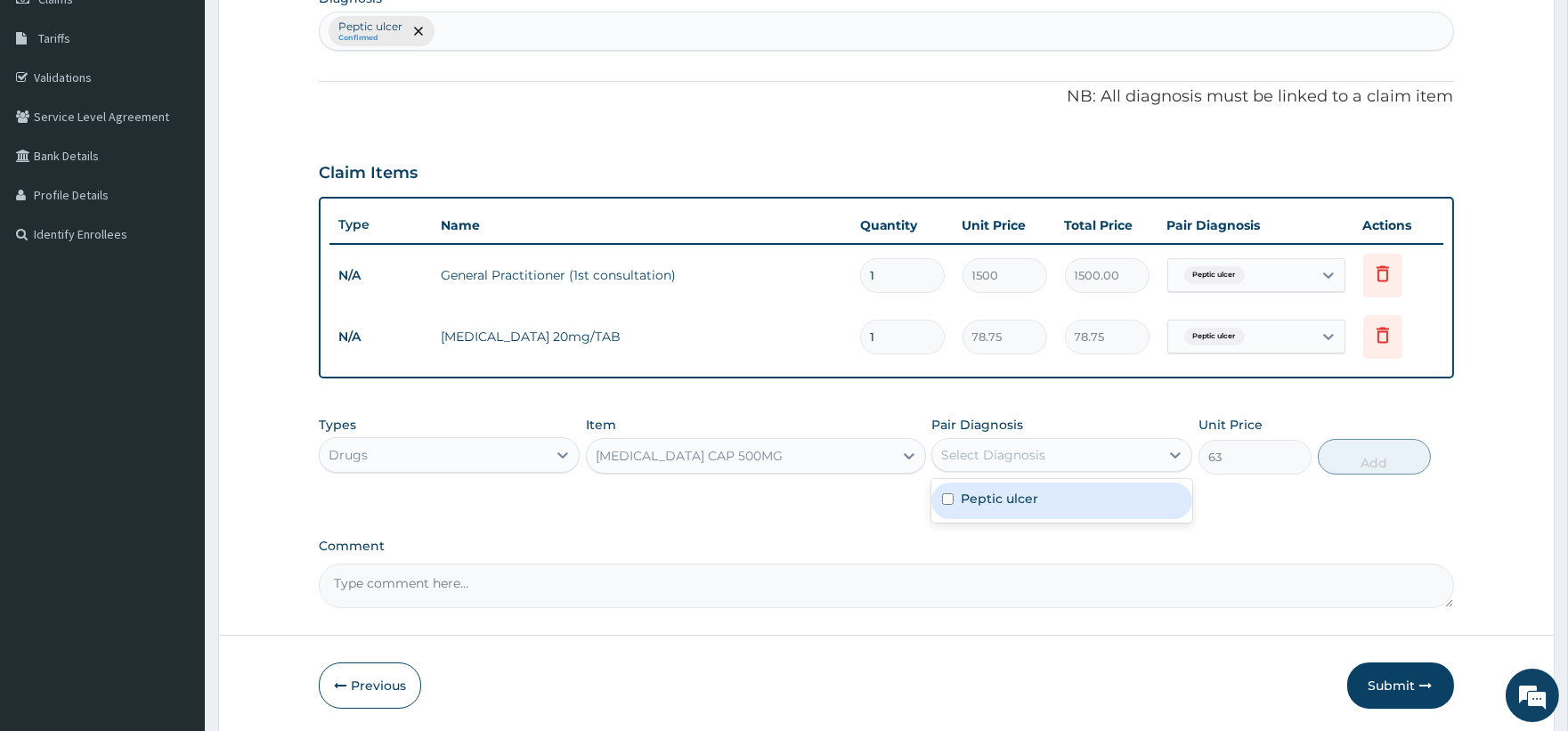
click at [1022, 442] on div "Select Diagnosis" at bounding box center [1045, 455] width 227 height 28
click at [1018, 494] on label "Peptic ulcer" at bounding box center [999, 498] width 77 height 17
checkbox input "true"
click at [1376, 458] on button "Add" at bounding box center [1374, 456] width 113 height 36
type input "0"
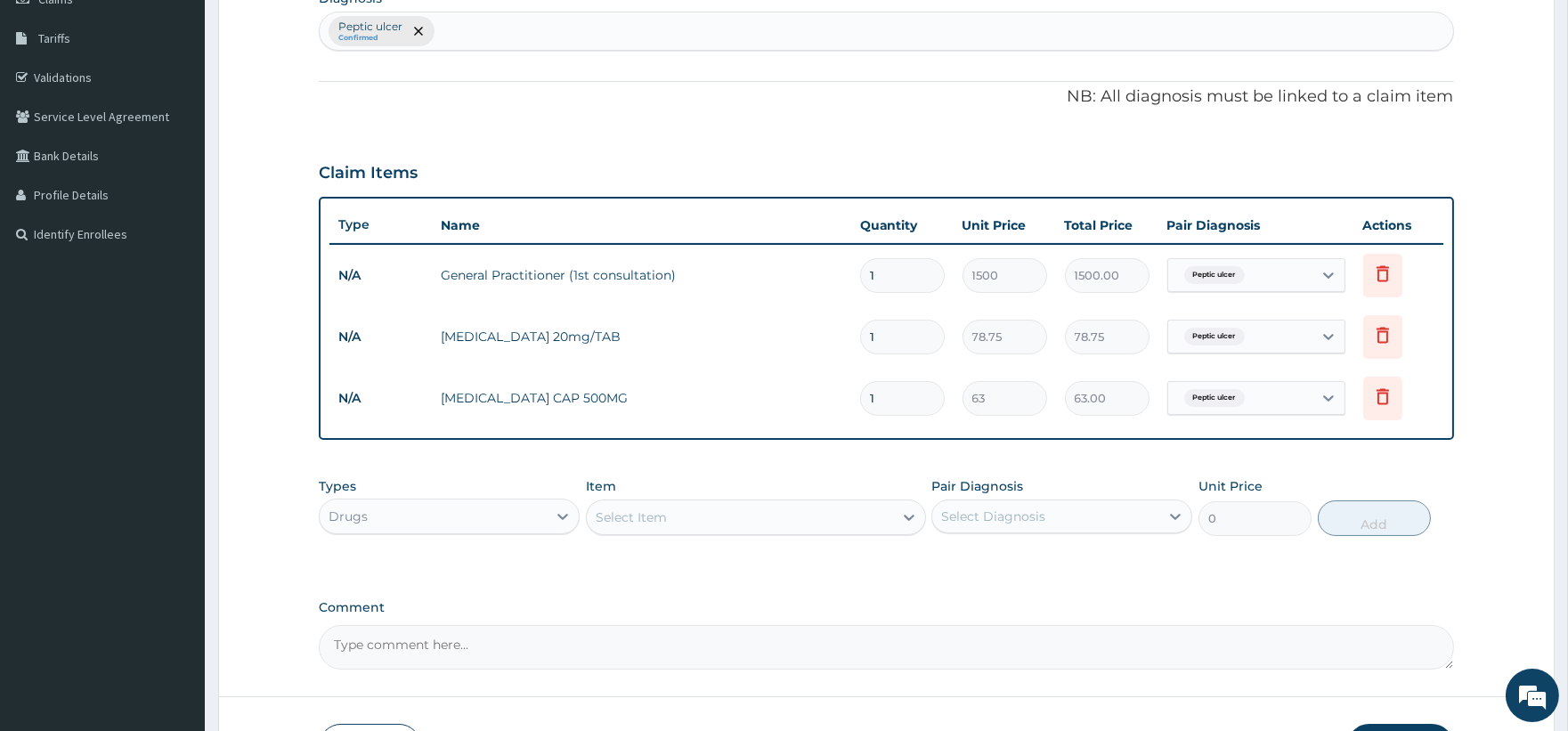
click at [705, 514] on div "Select Item" at bounding box center [739, 517] width 306 height 28
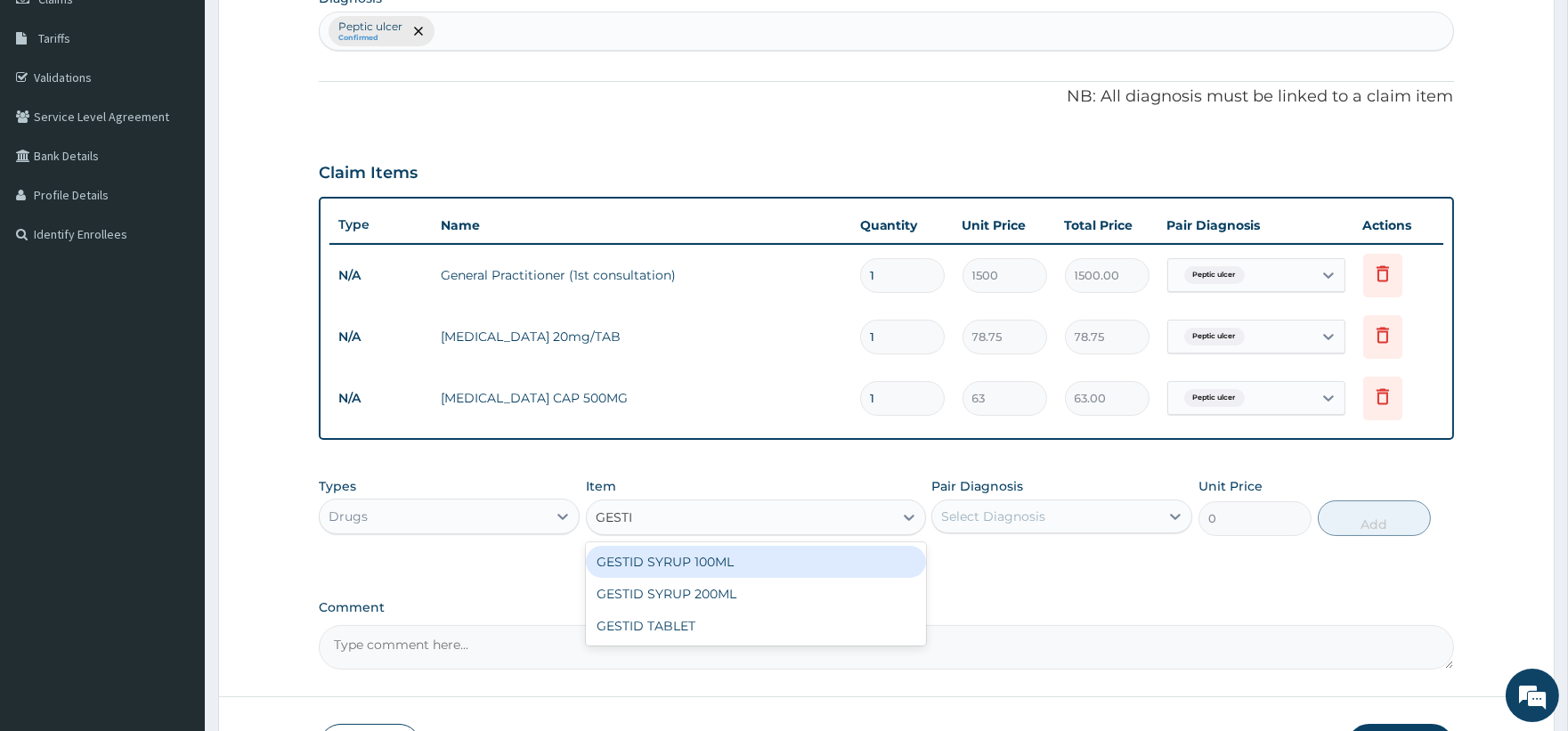
type input "GESTID"
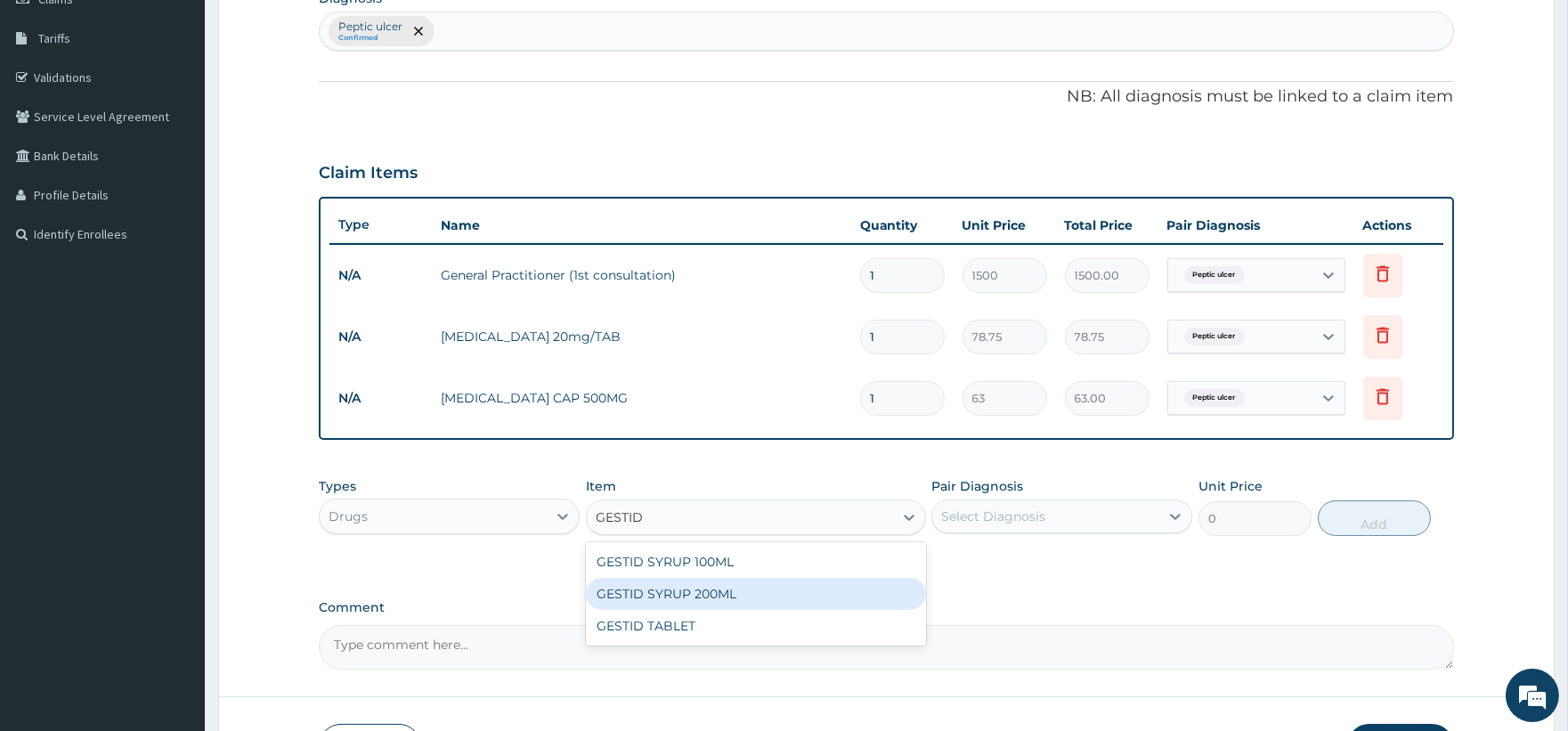
click at [722, 591] on div "GESTID SYRUP 200ML" at bounding box center [756, 593] width 340 height 32
type input "367.5"
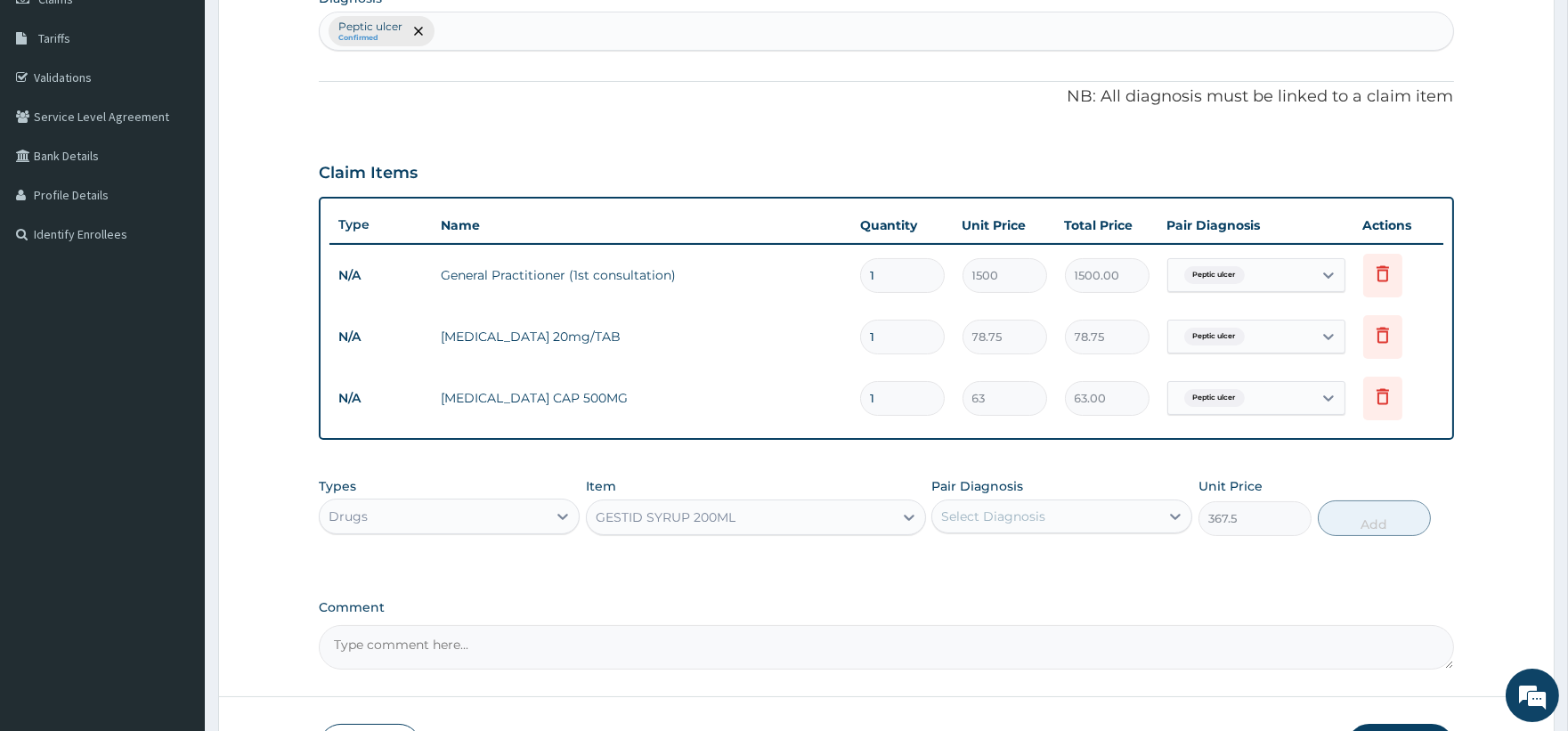
click at [1017, 523] on div "Select Diagnosis" at bounding box center [993, 516] width 104 height 17
click at [1012, 557] on label "Peptic ulcer" at bounding box center [999, 559] width 77 height 17
checkbox input "true"
click at [1395, 520] on button "Add" at bounding box center [1374, 518] width 113 height 36
type input "0"
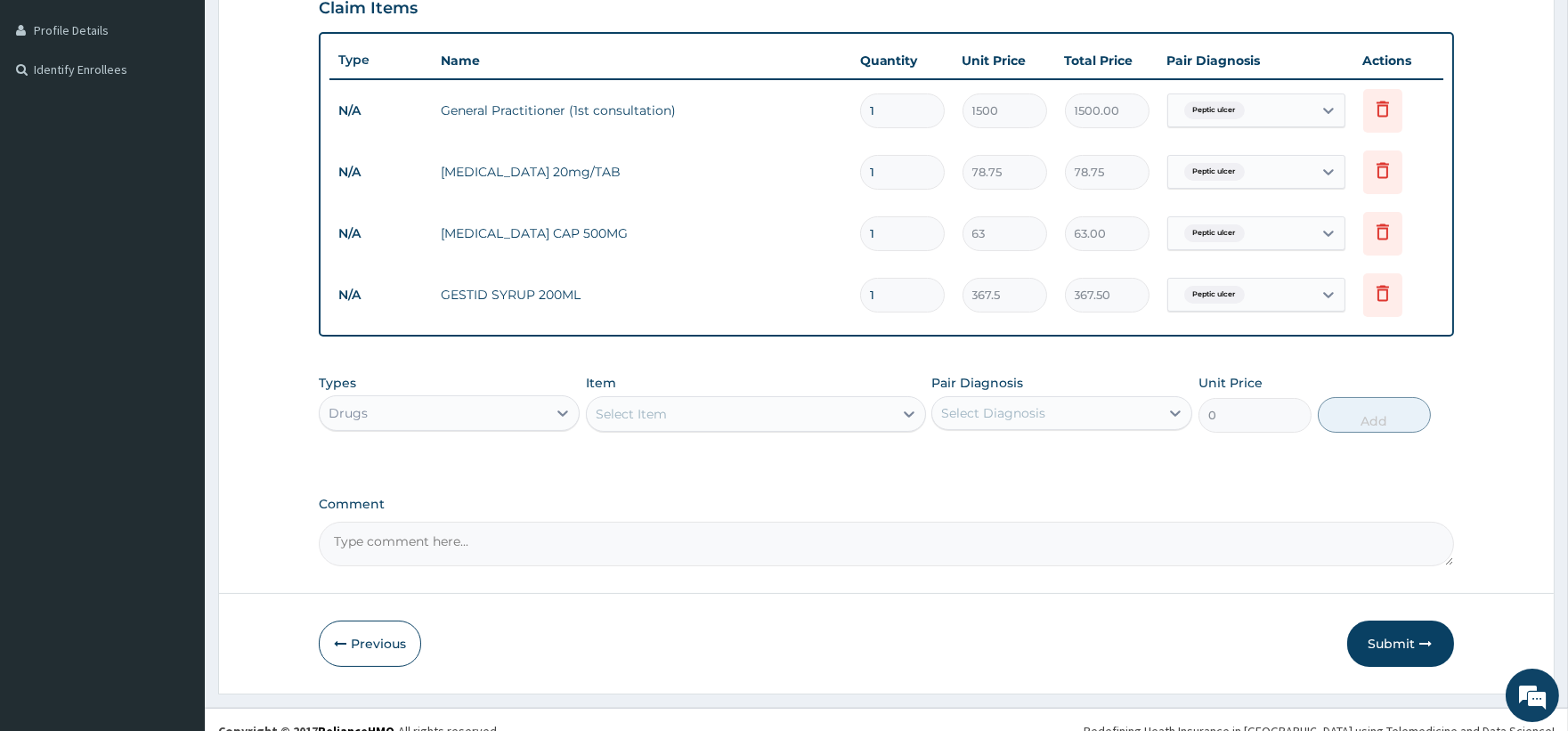
scroll to position [459, 0]
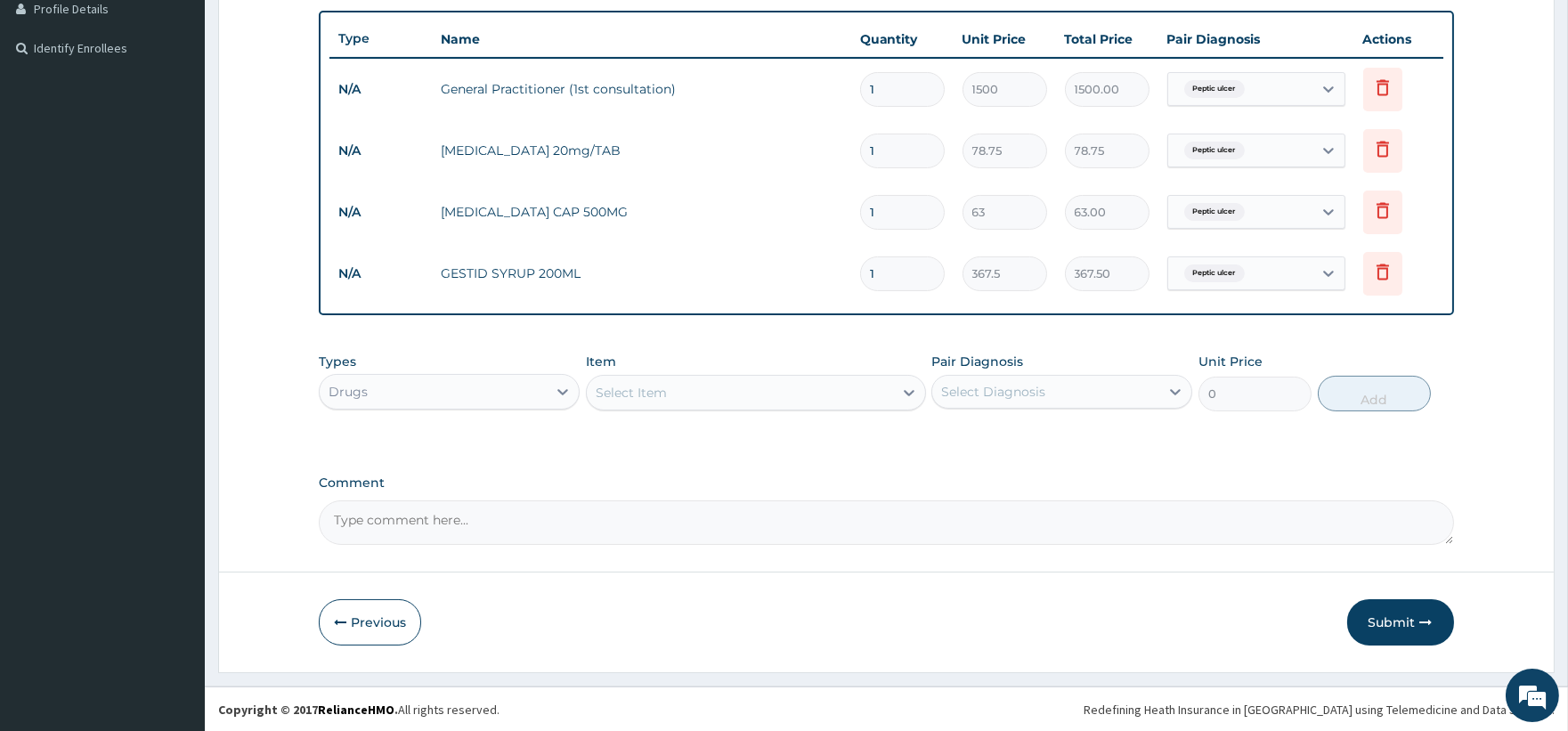
click at [706, 395] on div "Select Item" at bounding box center [739, 392] width 306 height 28
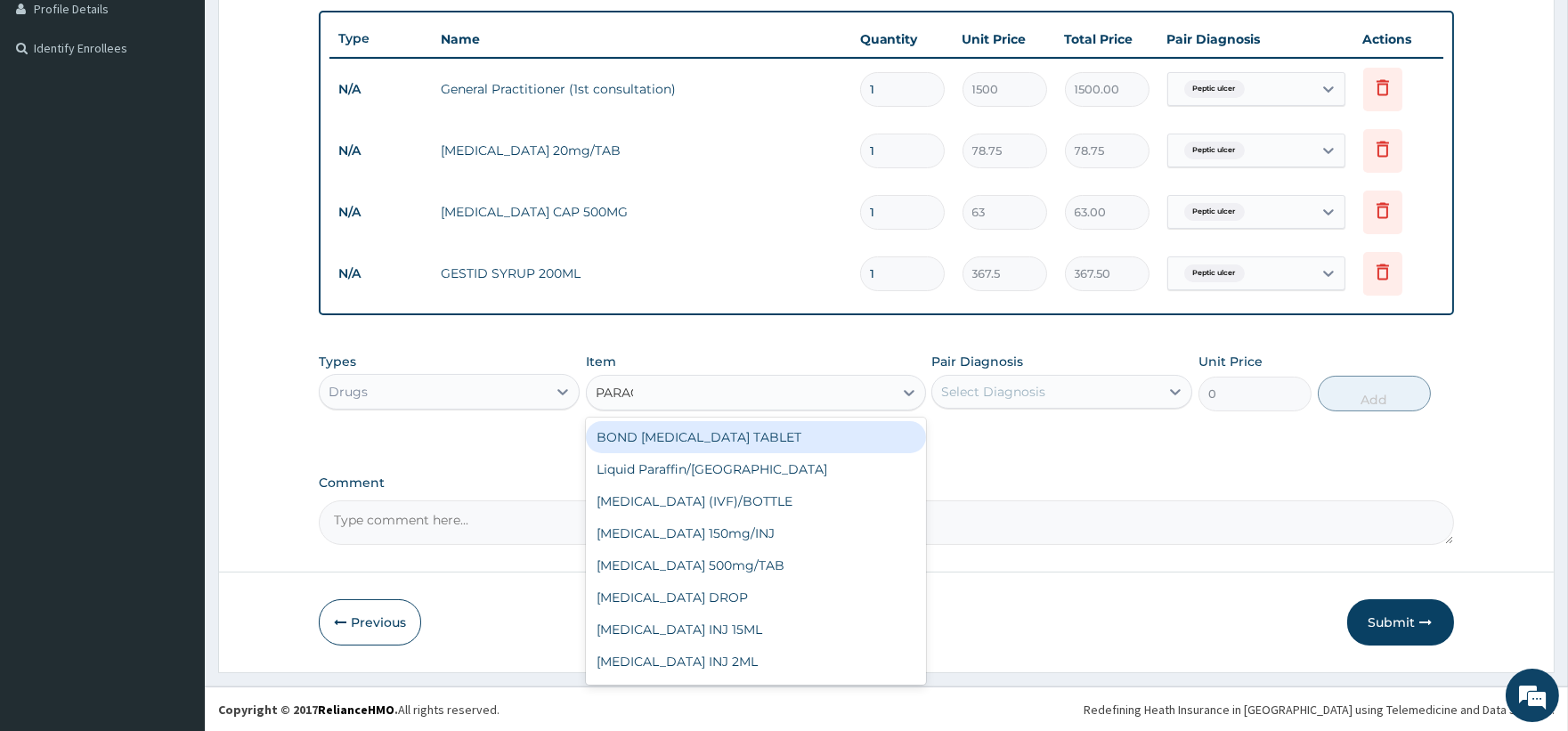
type input "PARACE"
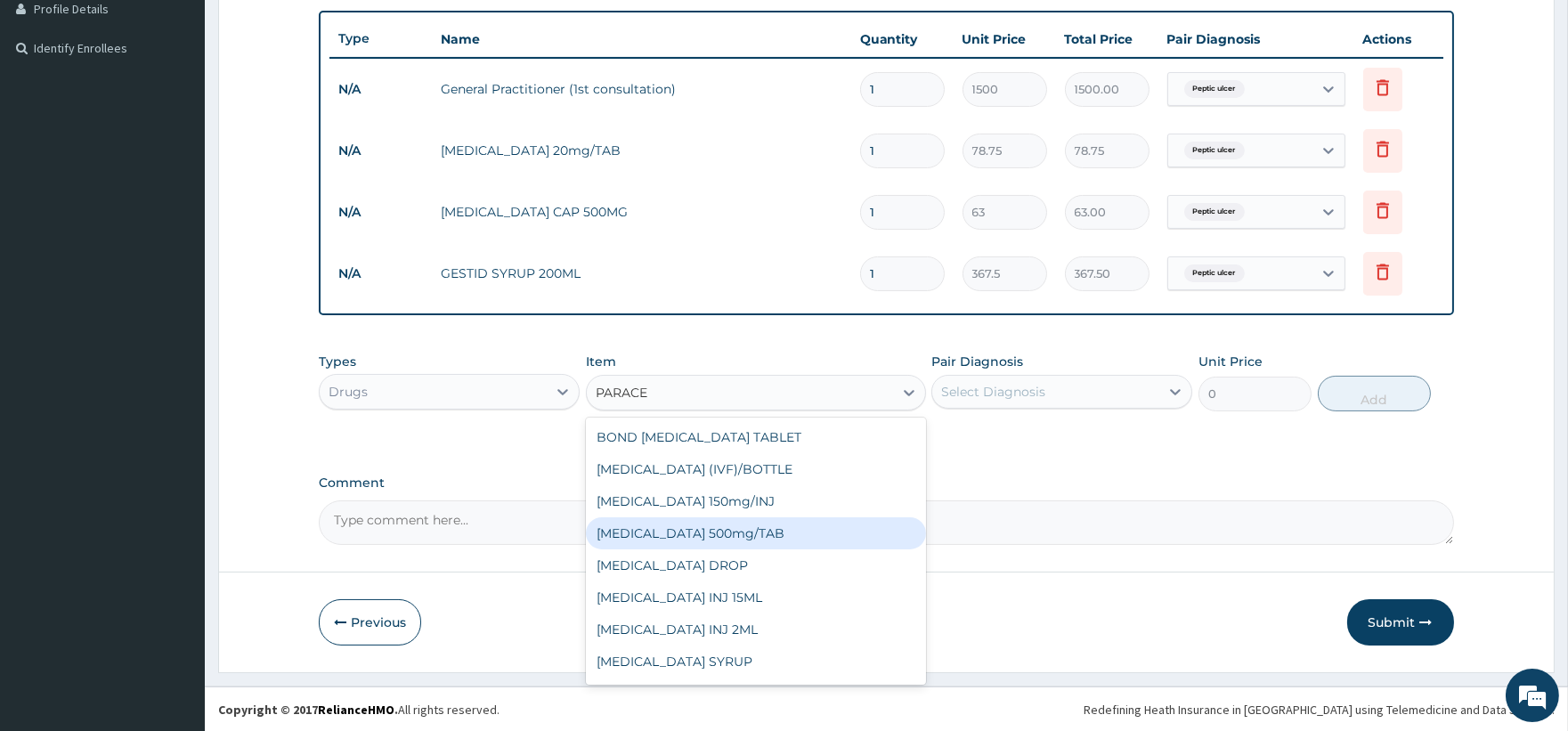
click at [784, 535] on div "[MEDICAL_DATA] 500mg/TAB" at bounding box center [756, 533] width 340 height 32
type input "5.25"
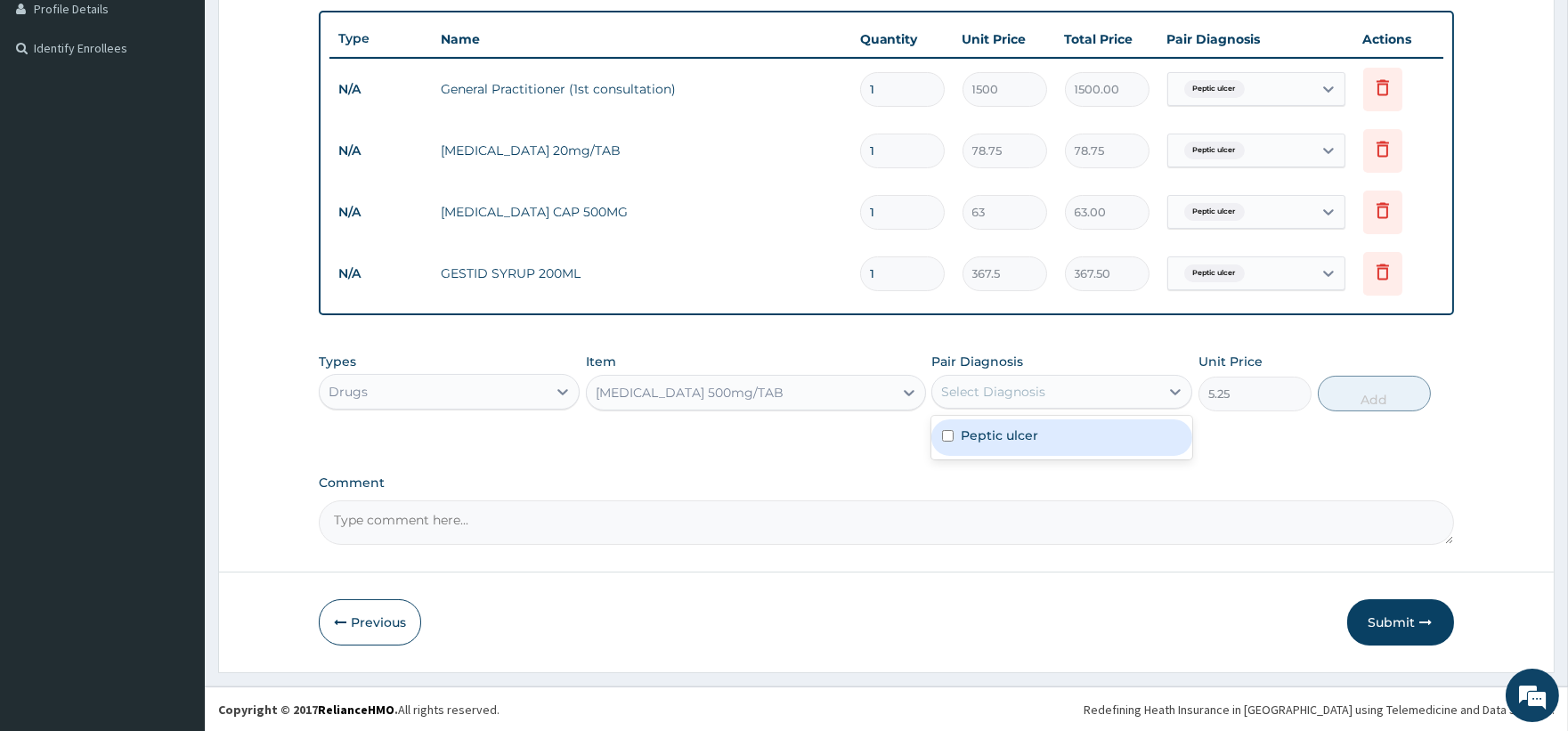
click at [986, 395] on div "Select Diagnosis" at bounding box center [993, 391] width 104 height 17
click at [1012, 434] on label "Peptic ulcer" at bounding box center [999, 434] width 77 height 17
checkbox input "true"
click at [1362, 392] on button "Add" at bounding box center [1374, 393] width 113 height 36
type input "0"
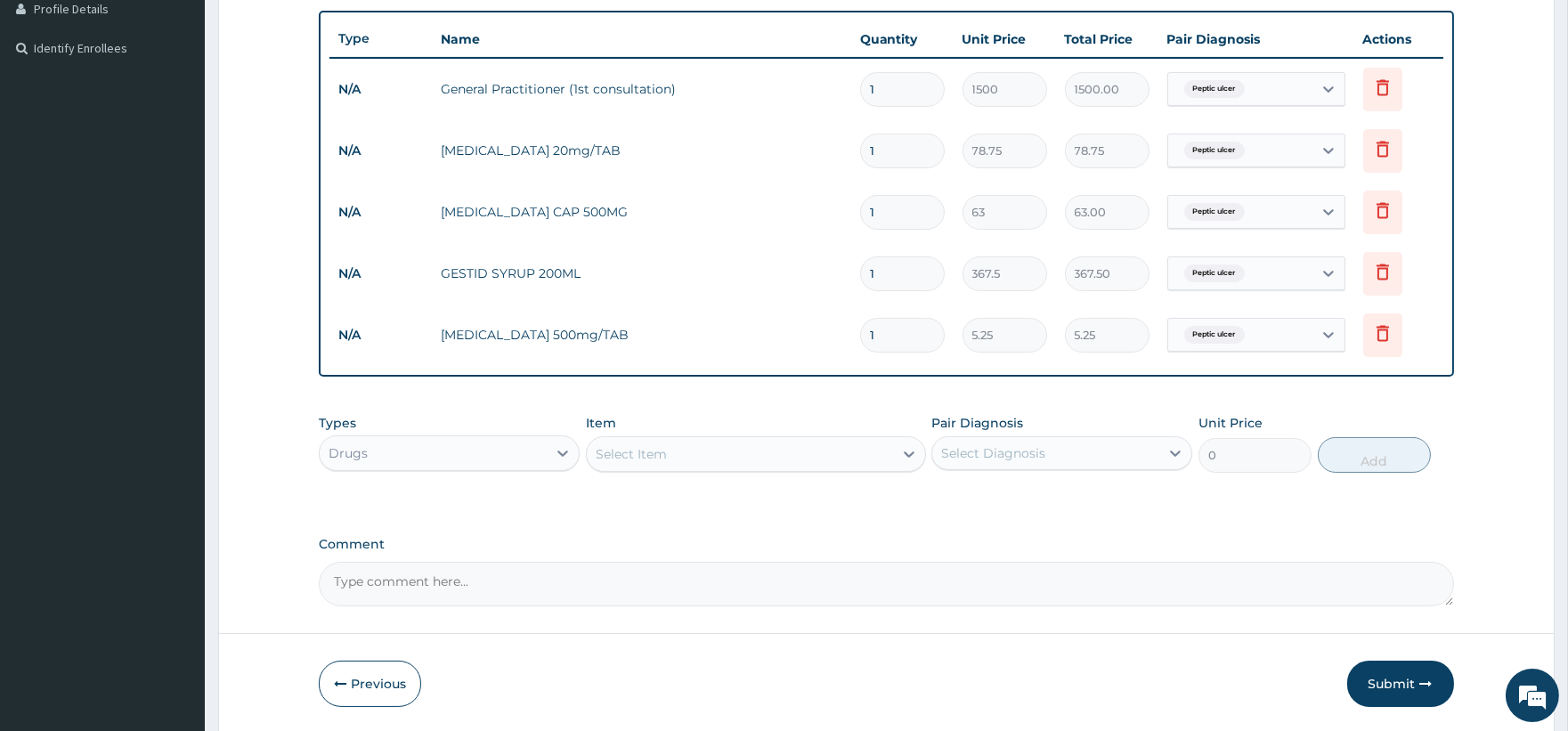
click at [718, 450] on div "Select Item" at bounding box center [739, 454] width 306 height 28
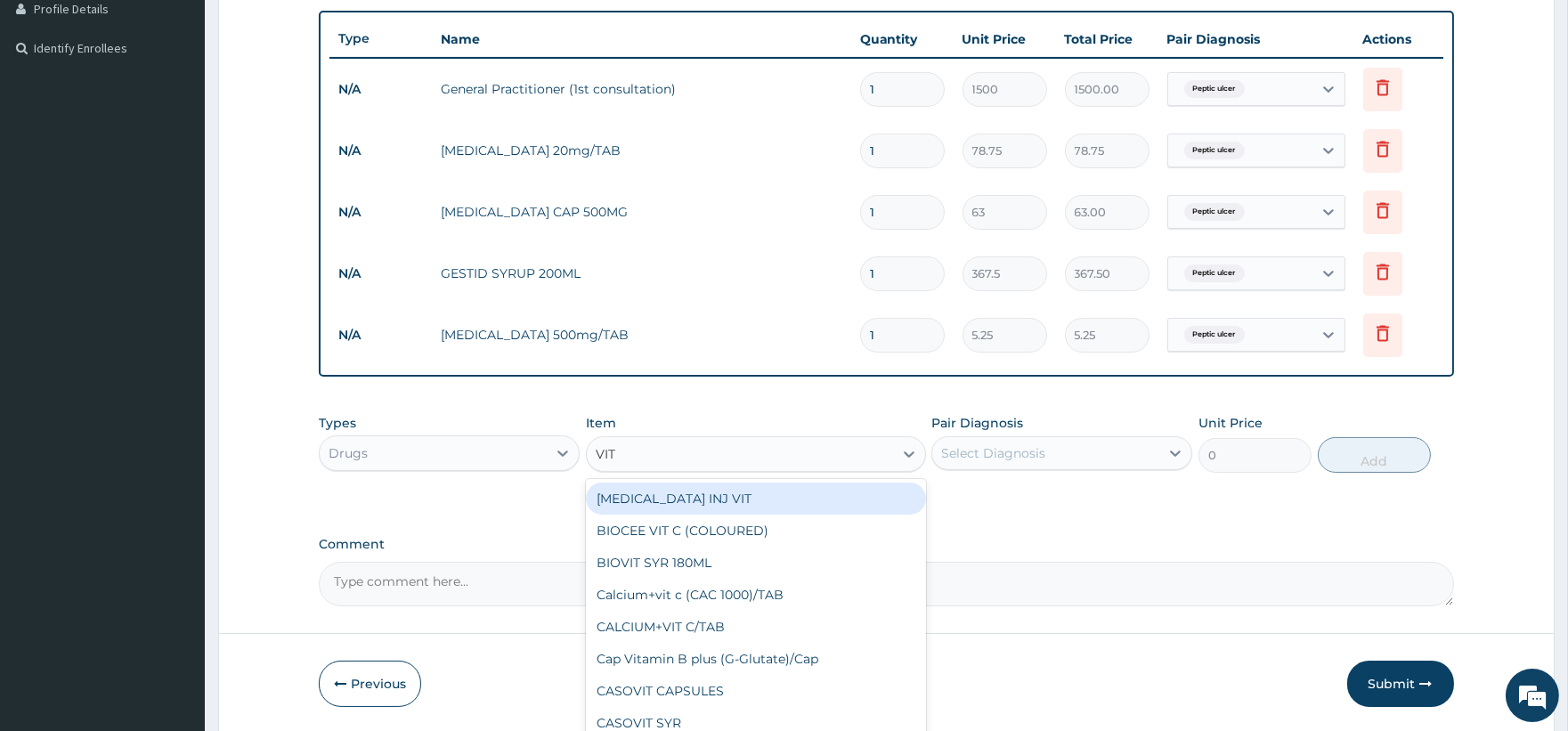
type input "VIT C"
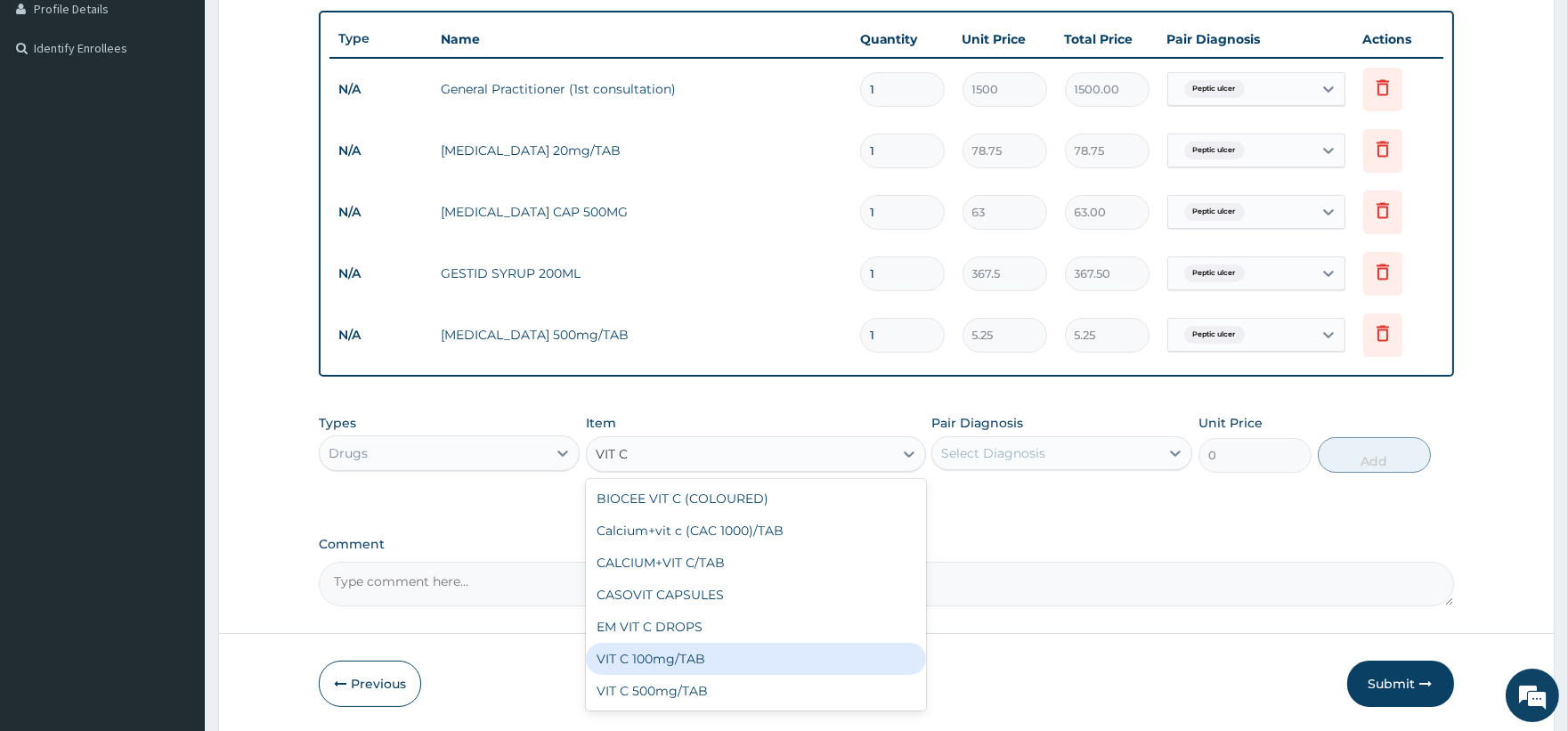
click at [690, 657] on div "VIT C 100mg/TAB" at bounding box center [756, 658] width 340 height 32
type input "4.2"
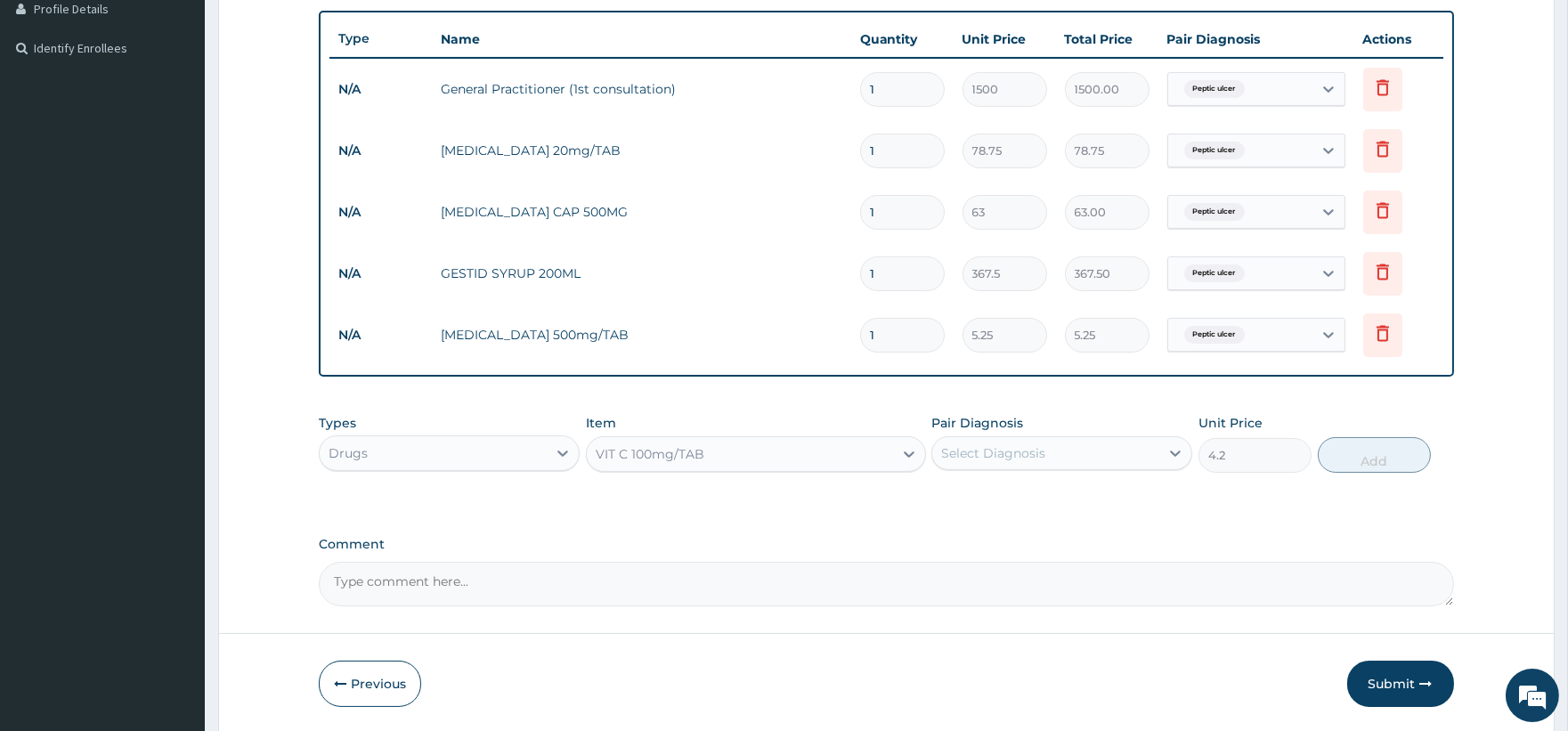
click at [1031, 444] on div "Select Diagnosis" at bounding box center [993, 453] width 104 height 17
click at [1019, 500] on label "Peptic ulcer" at bounding box center [999, 496] width 77 height 17
checkbox input "true"
click at [1367, 457] on button "Add" at bounding box center [1374, 455] width 113 height 36
type input "0"
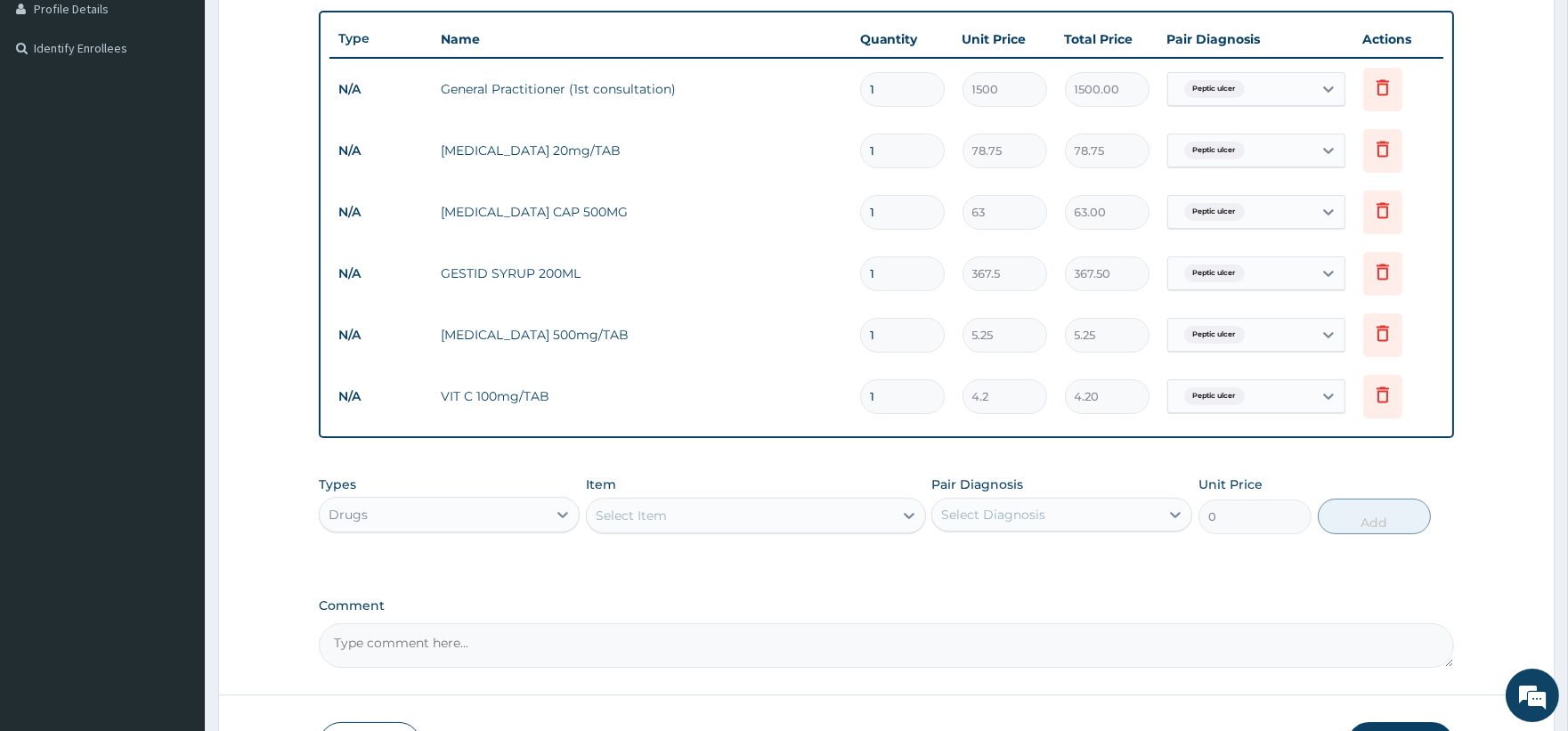
drag, startPoint x: 893, startPoint y: 394, endPoint x: 858, endPoint y: 399, distance: 35.4
click at [858, 399] on td "1" at bounding box center [902, 396] width 102 height 52
type input "4"
type input "16.80"
type input "42"
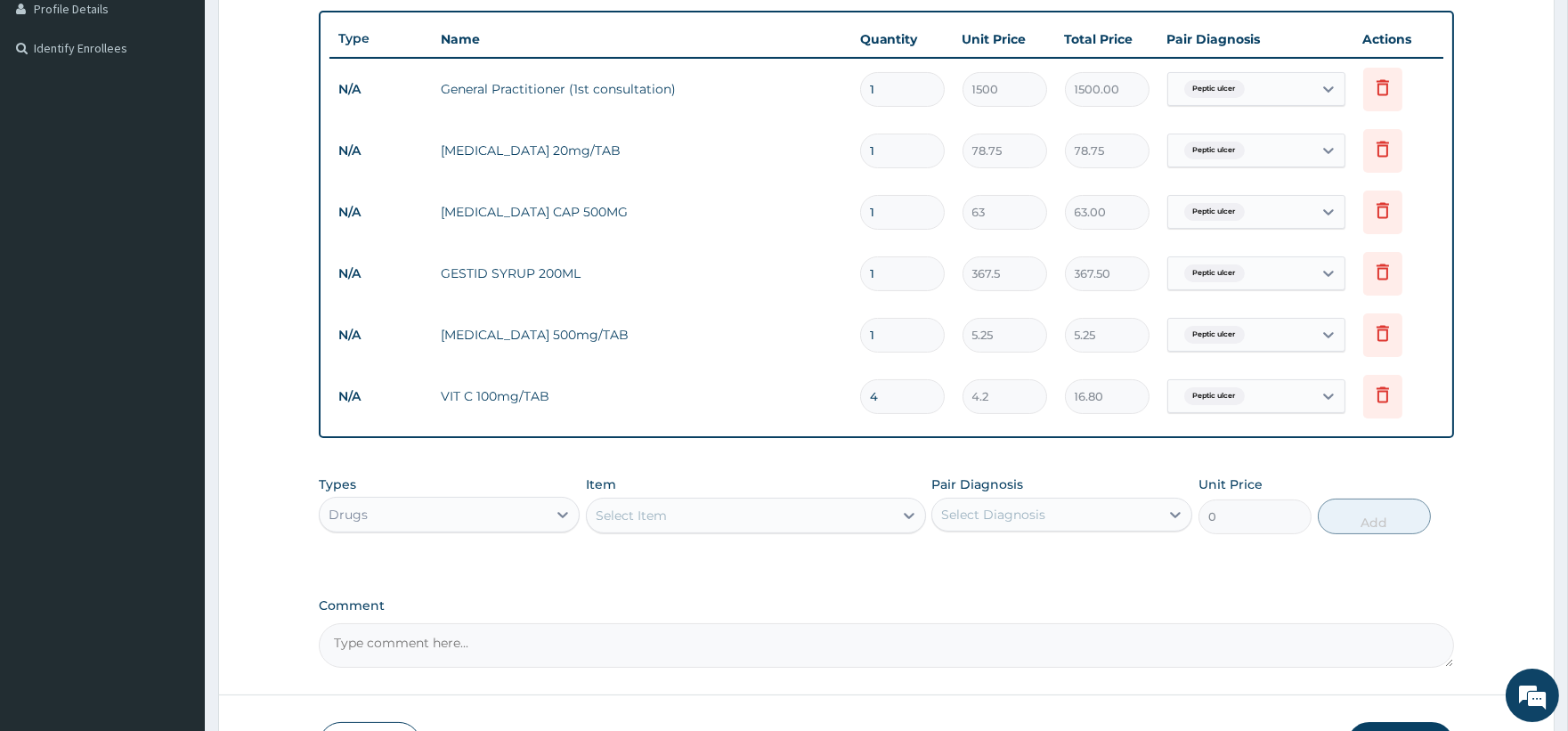
type input "176.40"
type input "42"
click at [897, 332] on input "1" at bounding box center [902, 335] width 85 height 35
type input "18"
type input "94.50"
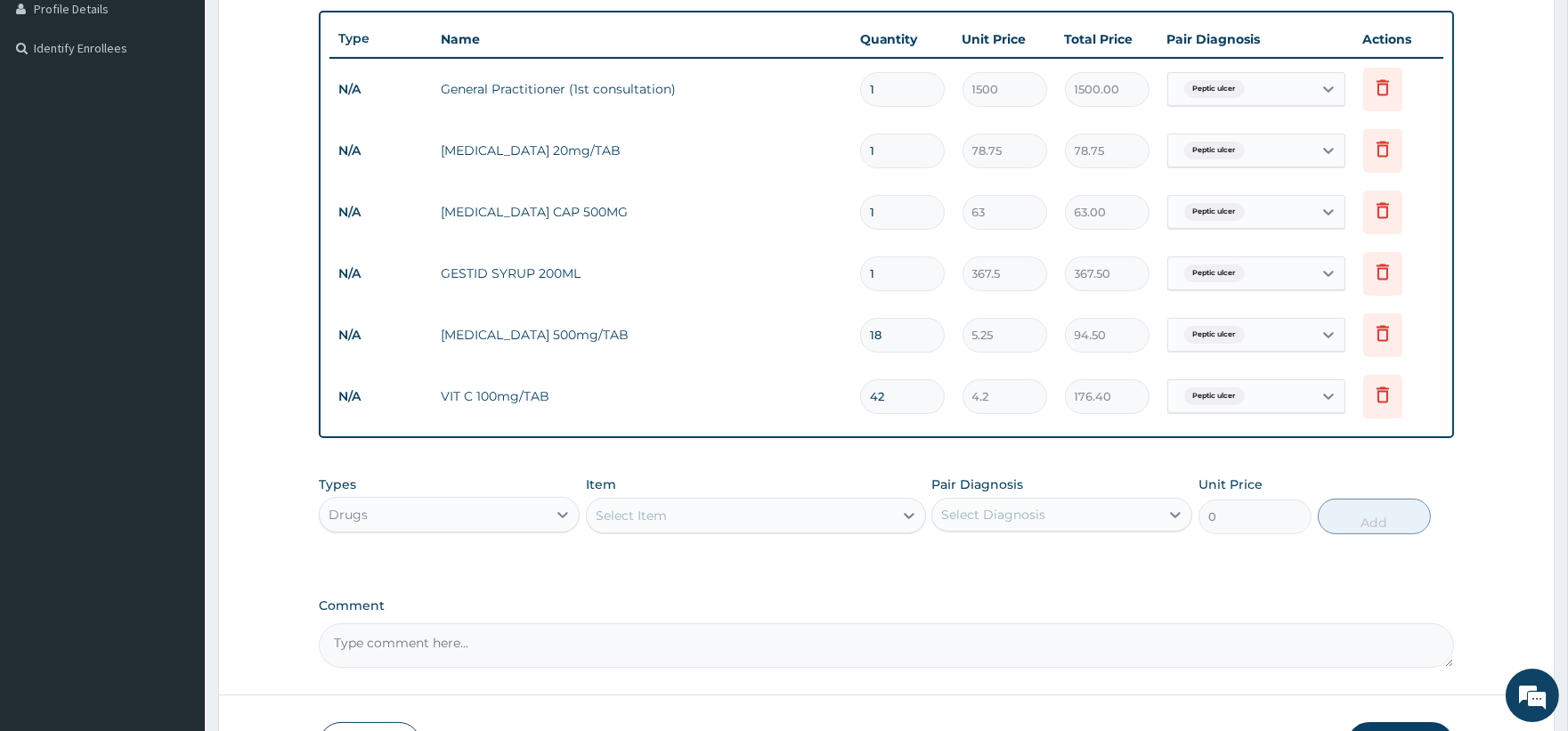
type input "18"
click at [897, 208] on input "1" at bounding box center [902, 212] width 85 height 35
type input "15"
type input "945.00"
type input "15"
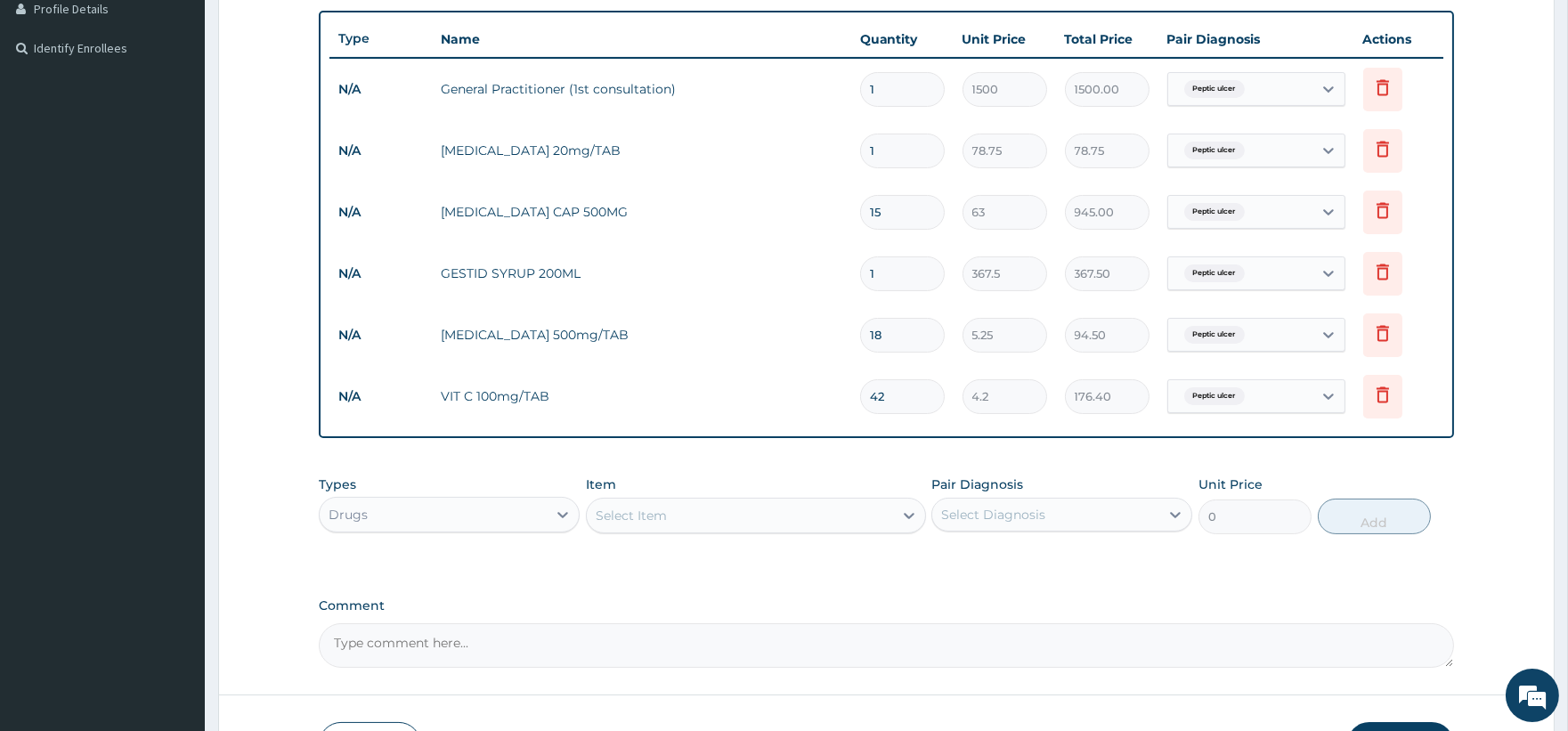
click at [895, 152] on input "1" at bounding box center [902, 151] width 85 height 35
type input "14"
type input "1102.50"
click at [802, 145] on td "[MEDICAL_DATA] 20mg/TAB" at bounding box center [641, 150] width 419 height 36
drag, startPoint x: 894, startPoint y: 153, endPoint x: 868, endPoint y: 153, distance: 26.0
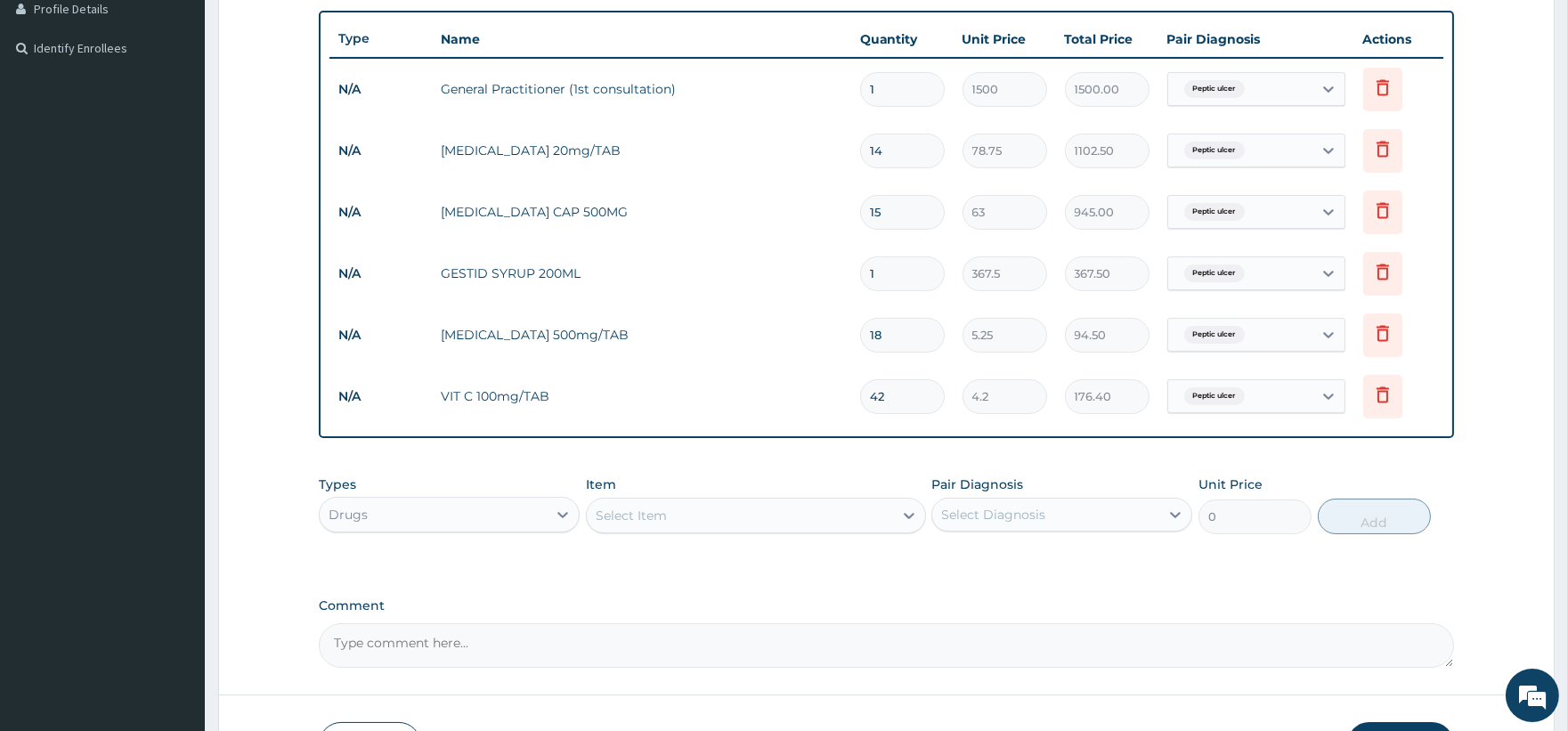
click at [868, 153] on input "14" at bounding box center [902, 151] width 85 height 35
type input "2"
type input "157.50"
type input "20"
type input "1575.00"
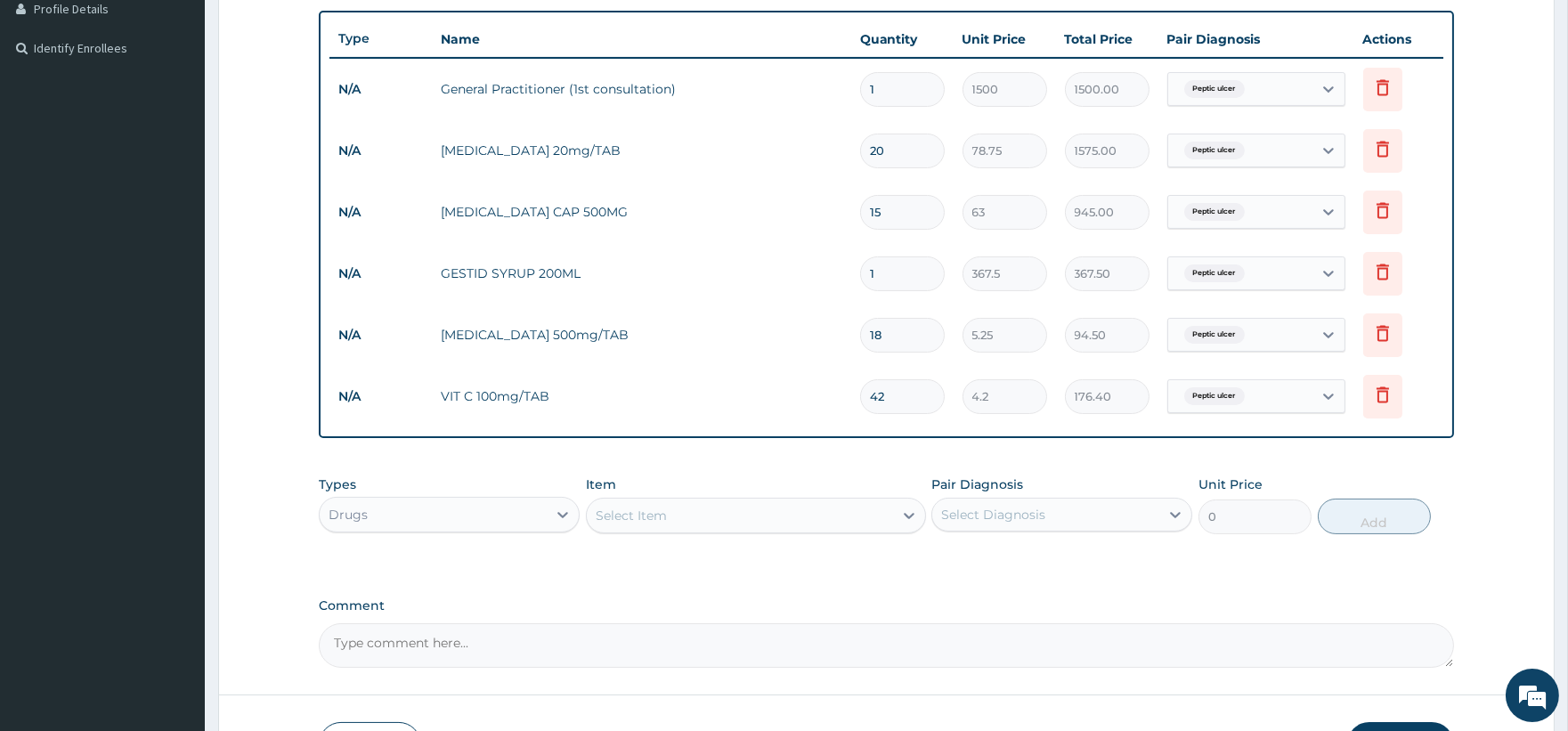
type input "20"
click at [897, 211] on input "15" at bounding box center [902, 212] width 85 height 35
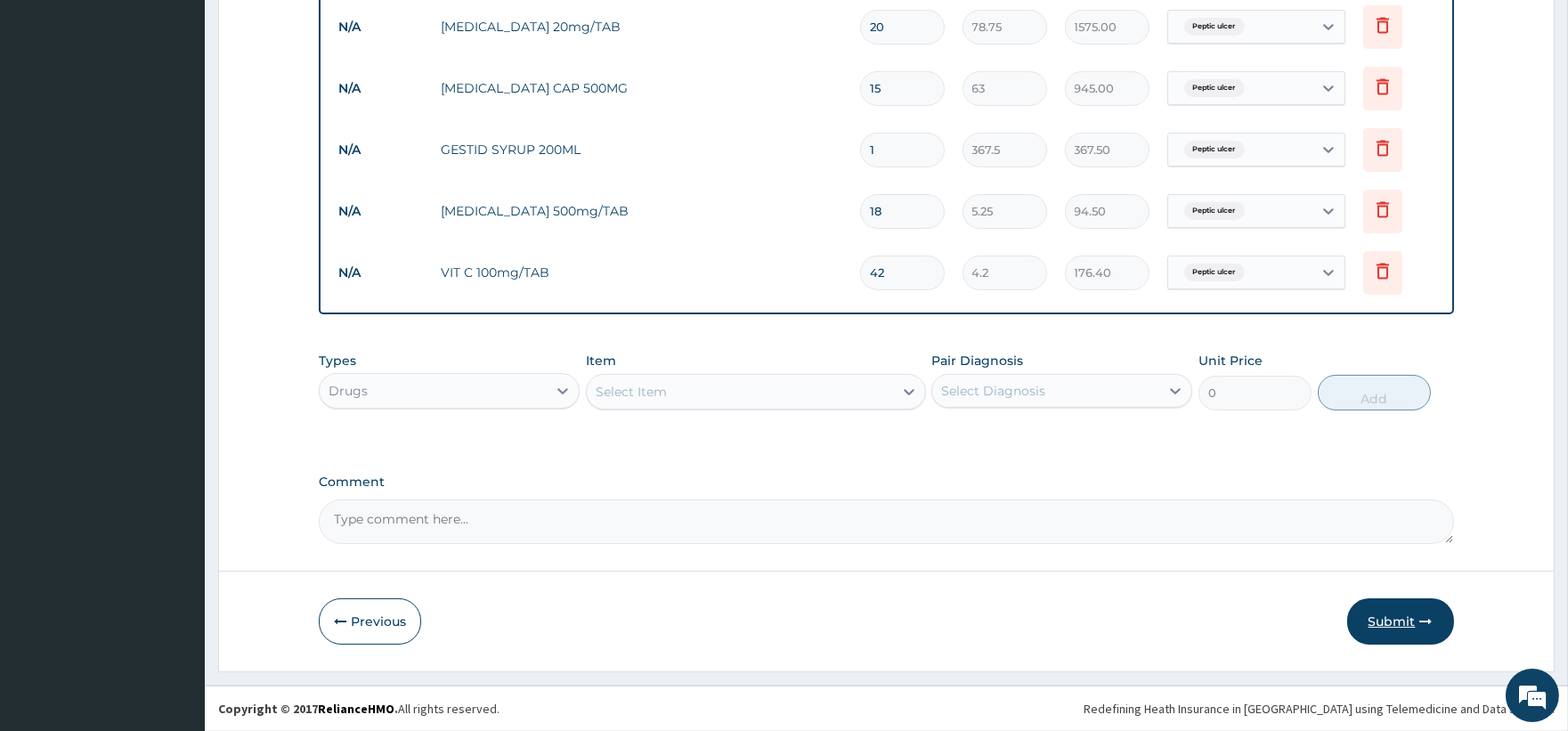
click at [1400, 619] on button "Submit" at bounding box center [1401, 621] width 107 height 46
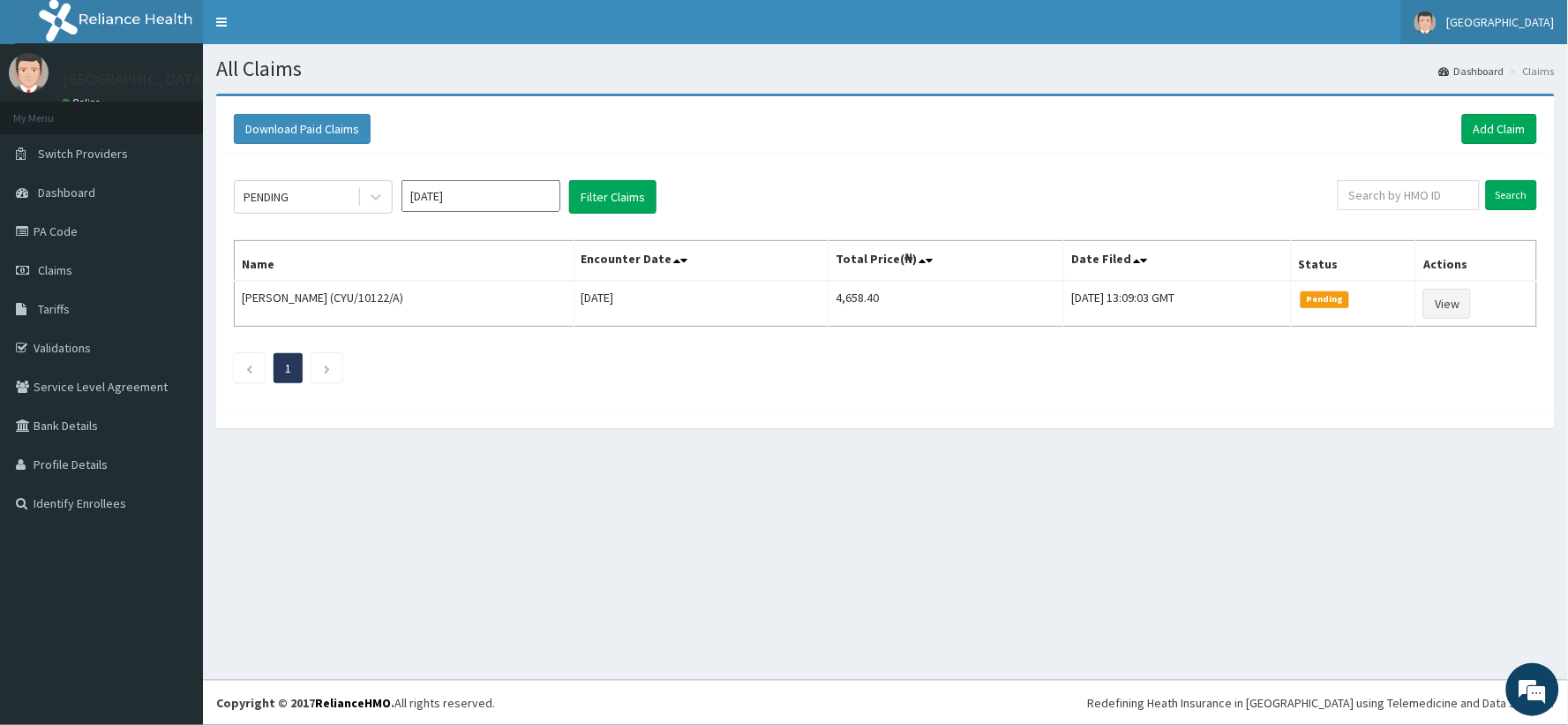
click at [1522, 22] on span "[GEOGRAPHIC_DATA]" at bounding box center [1502, 22] width 107 height 15
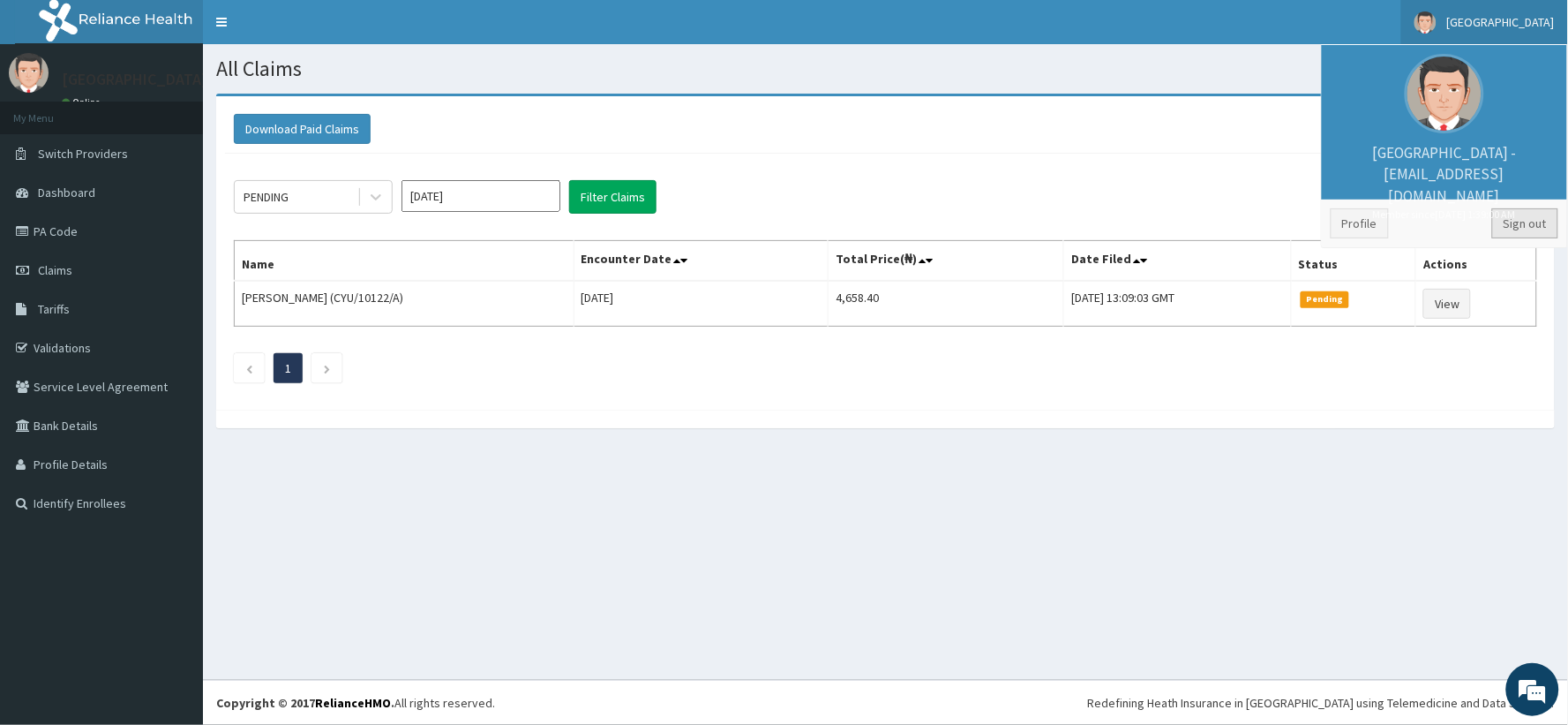
click at [1520, 225] on link "Sign out" at bounding box center [1525, 223] width 66 height 30
